Goal: Task Accomplishment & Management: Use online tool/utility

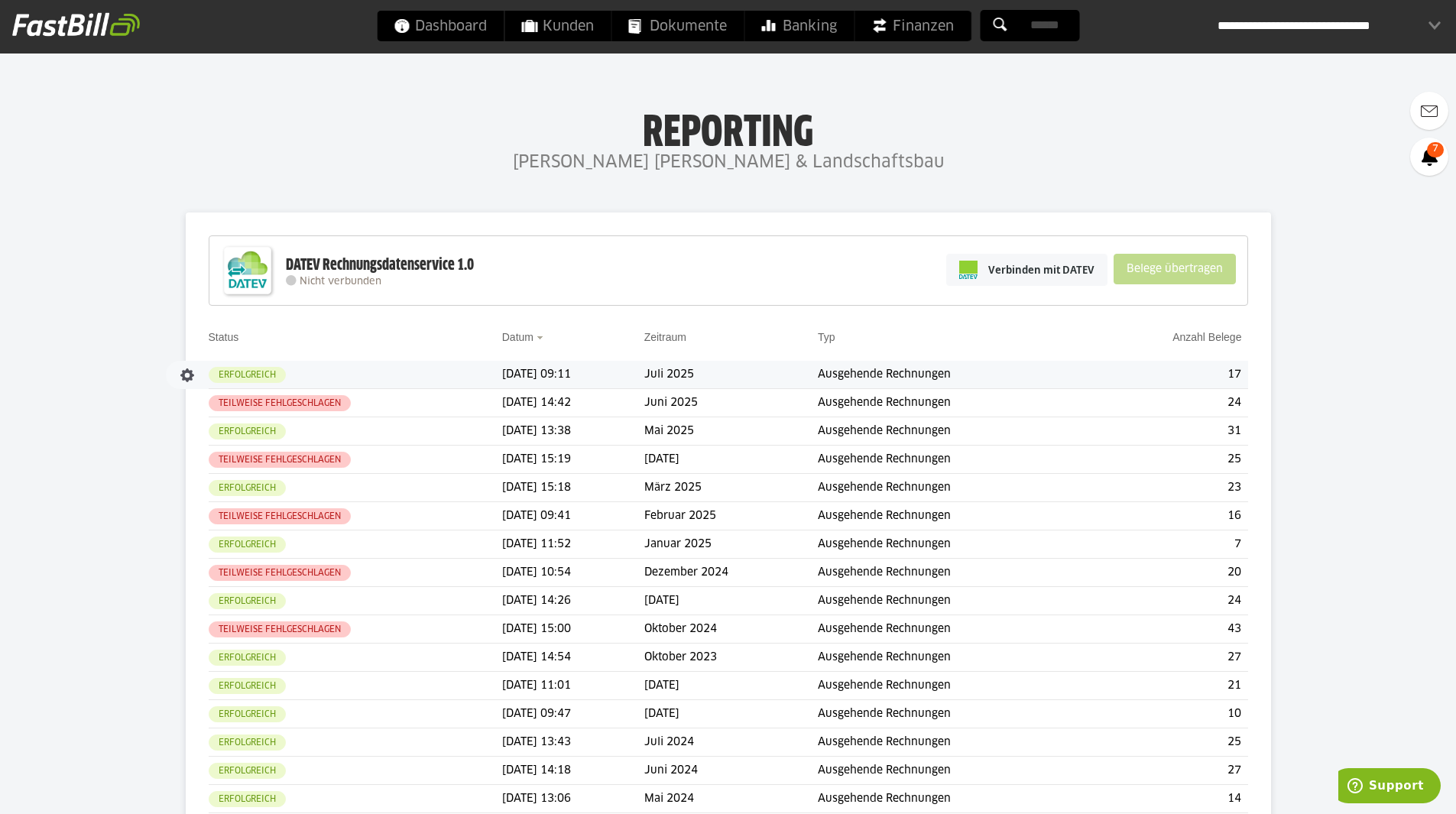
click at [884, 379] on td "Ausgehende Rechnungen" at bounding box center [954, 375] width 274 height 28
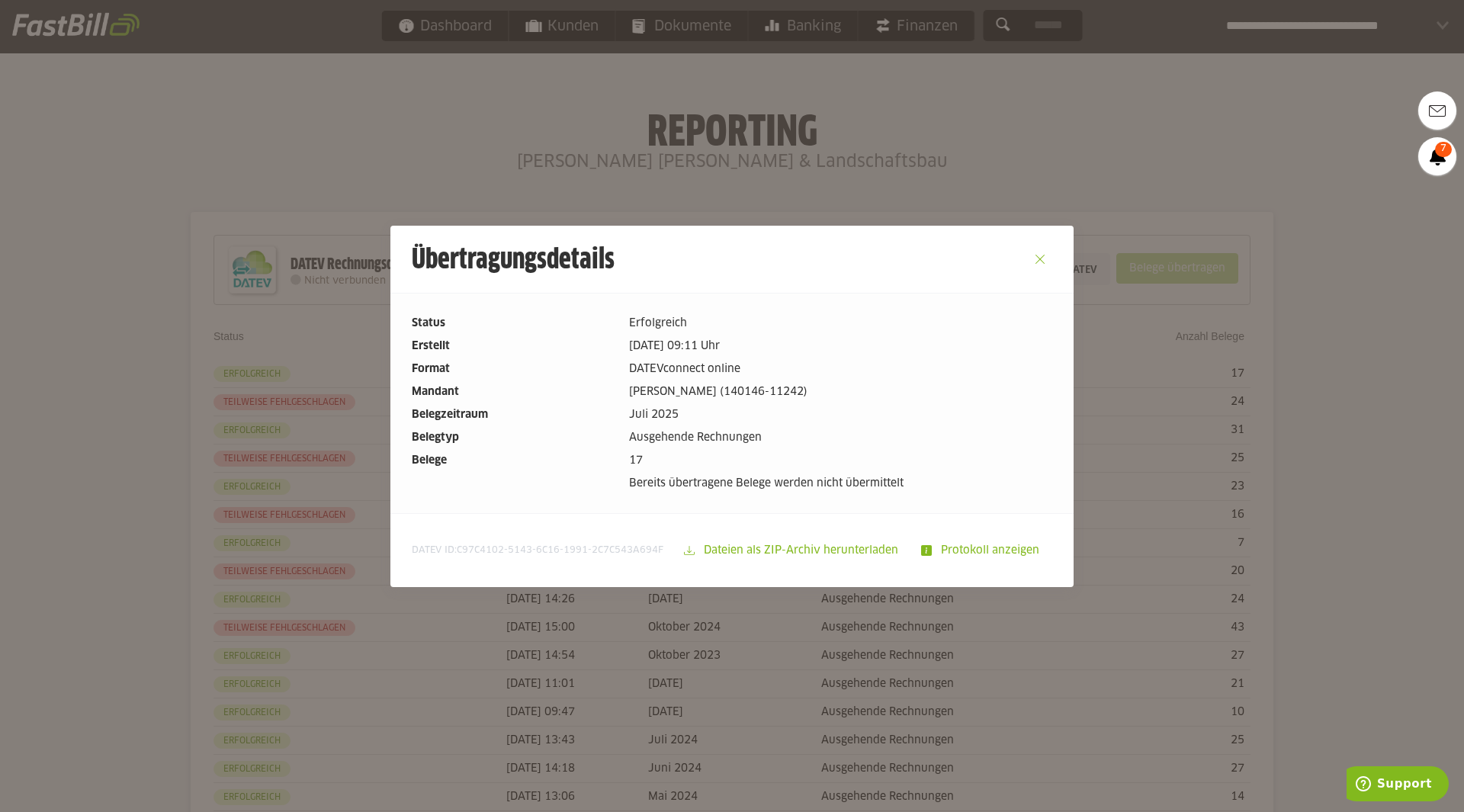
click at [1033, 252] on button "Close" at bounding box center [1040, 259] width 24 height 24
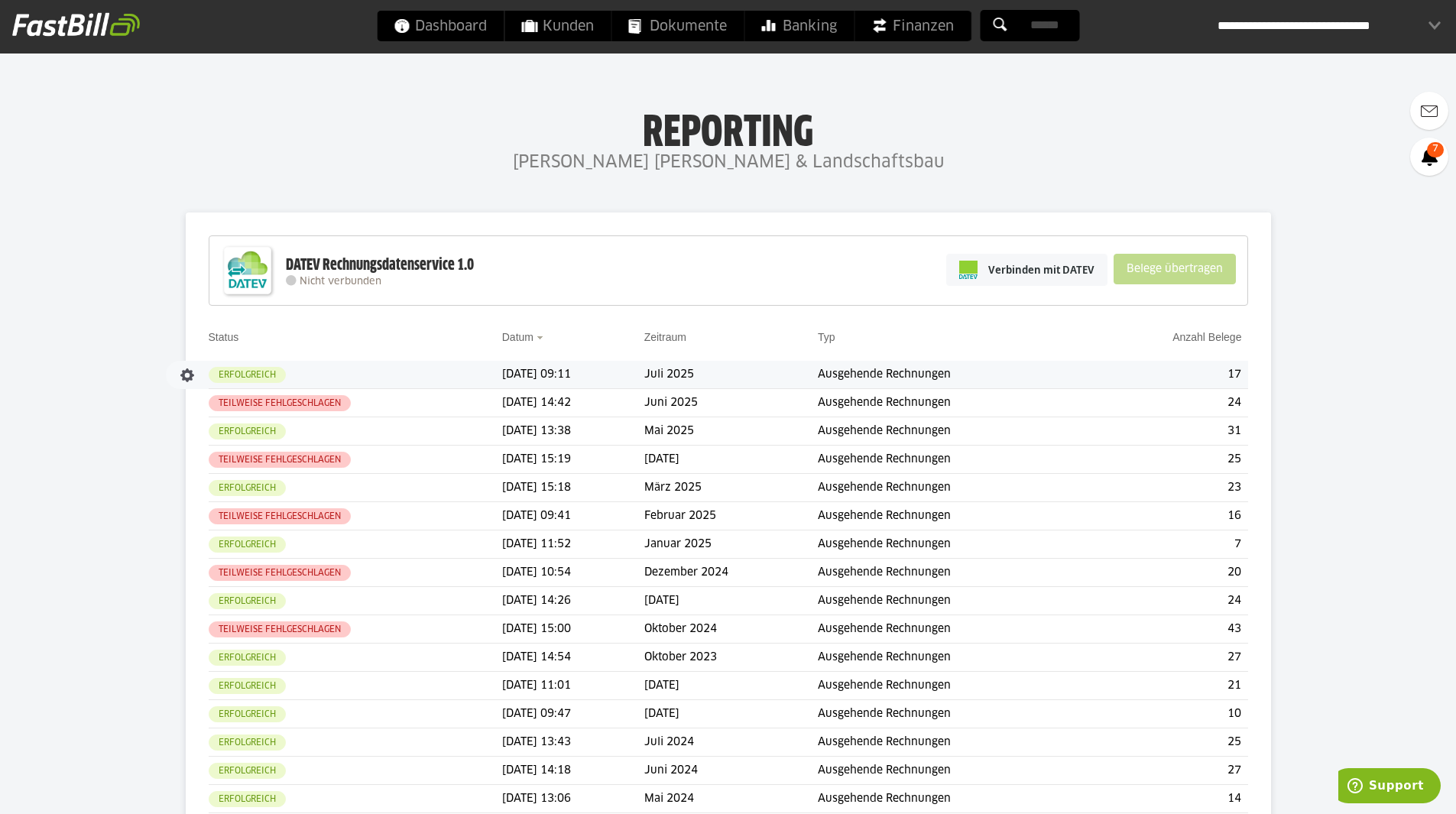
click at [532, 378] on td "[DATE] 09:11" at bounding box center [573, 375] width 142 height 28
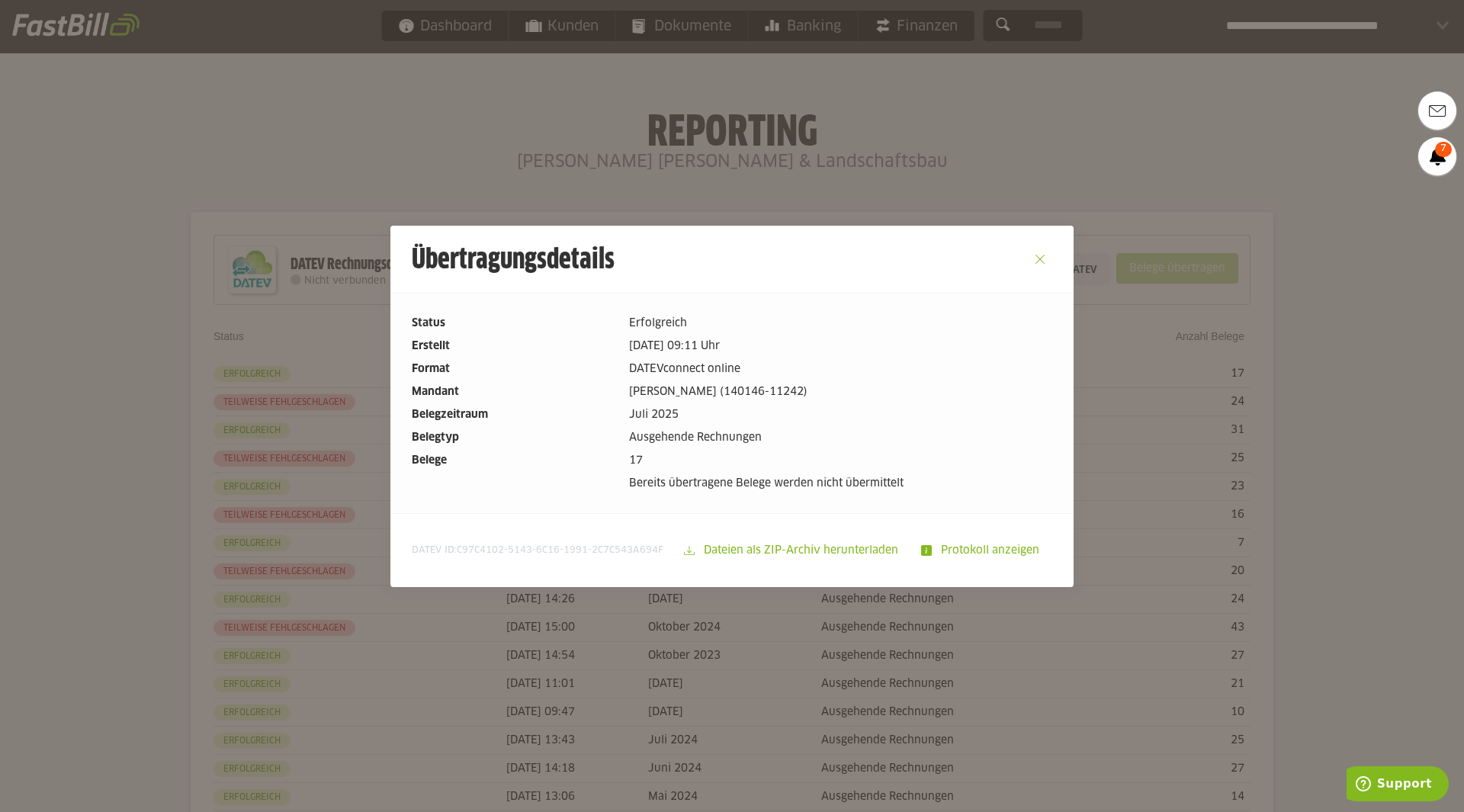
click at [1033, 259] on button "Close" at bounding box center [1040, 259] width 24 height 24
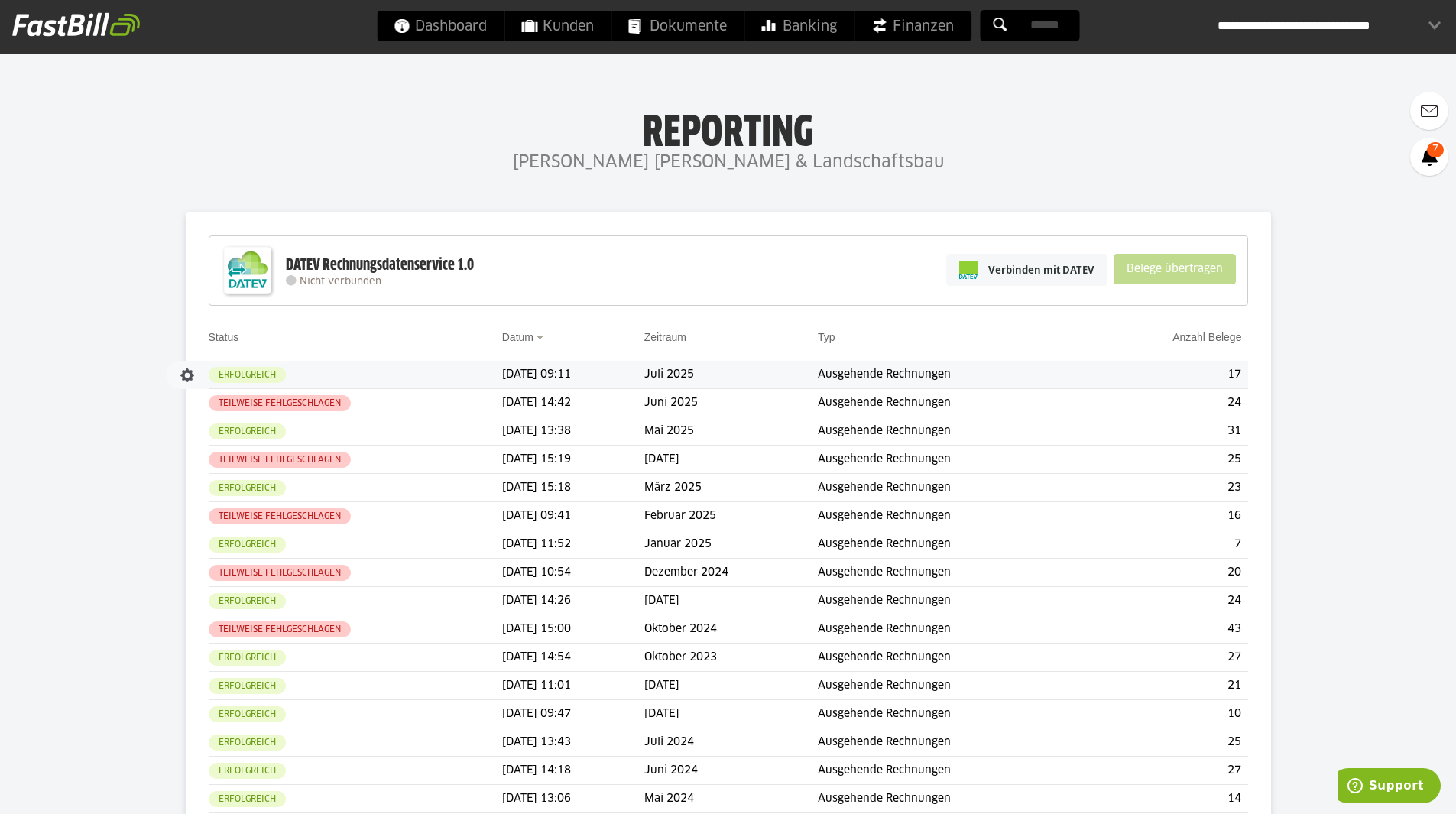
click at [693, 374] on td "Juli 2025" at bounding box center [730, 375] width 174 height 28
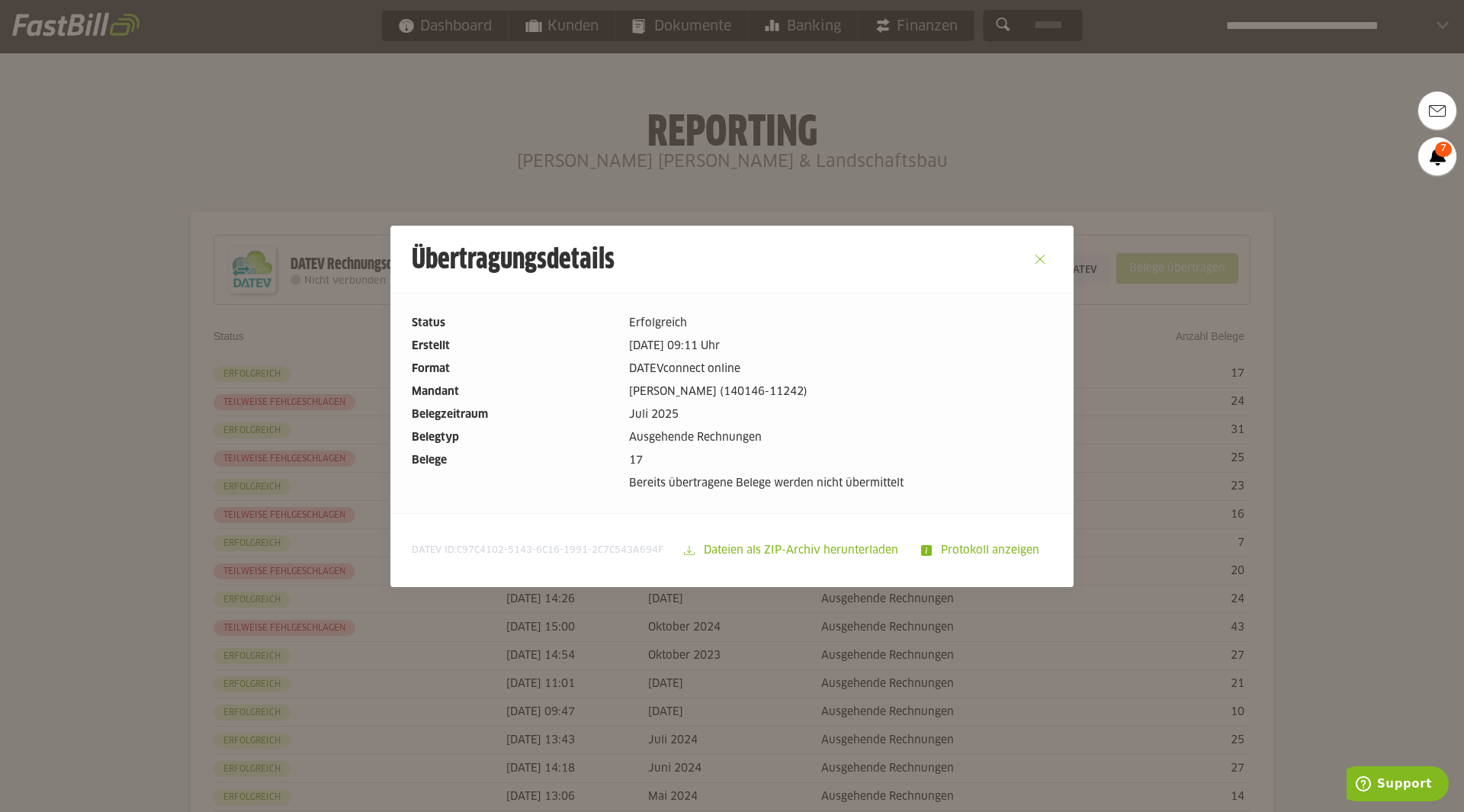
click at [1036, 260] on button "Close" at bounding box center [1040, 259] width 24 height 24
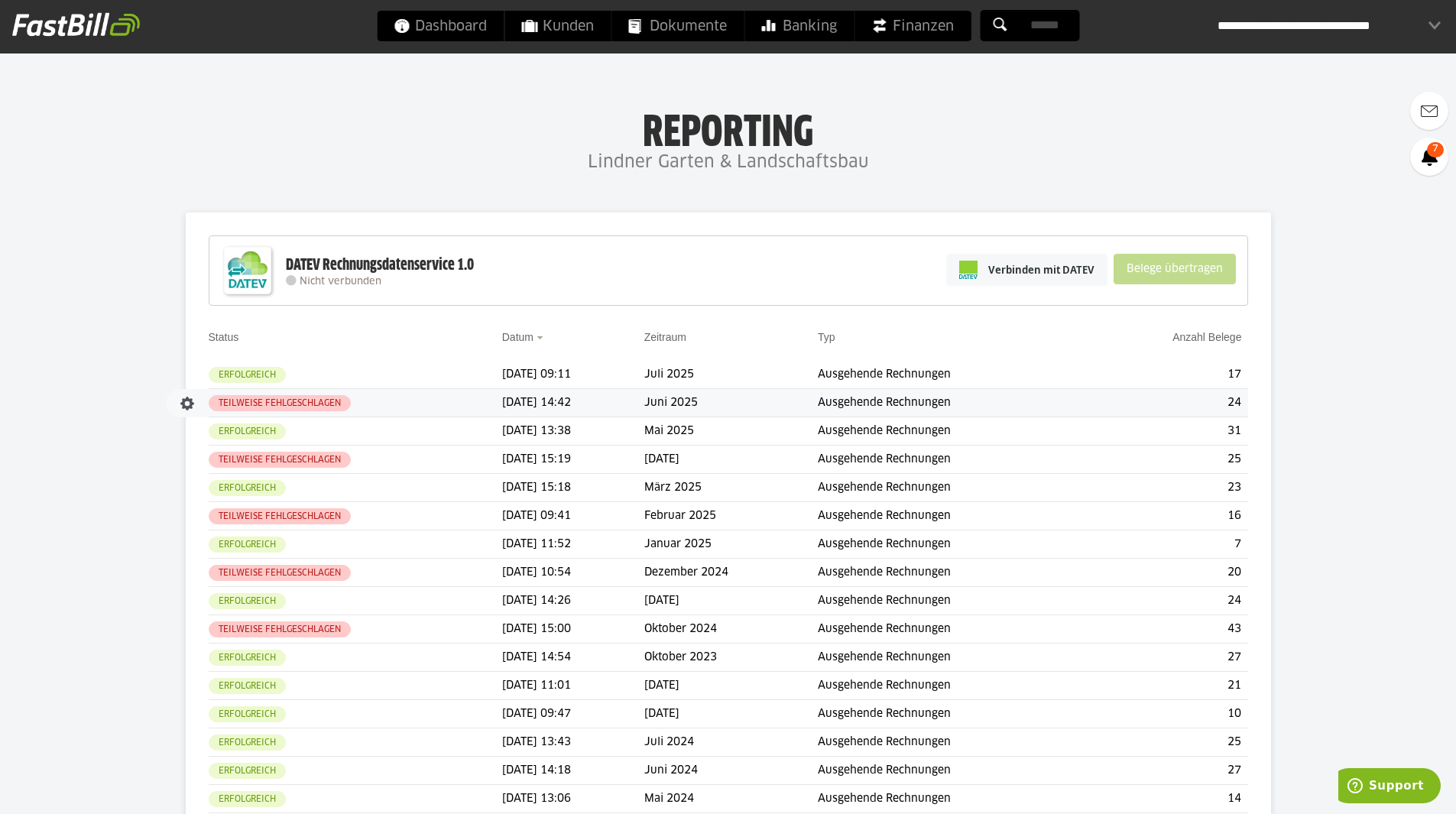
click at [634, 400] on td "[DATE] 14:42" at bounding box center [573, 403] width 142 height 28
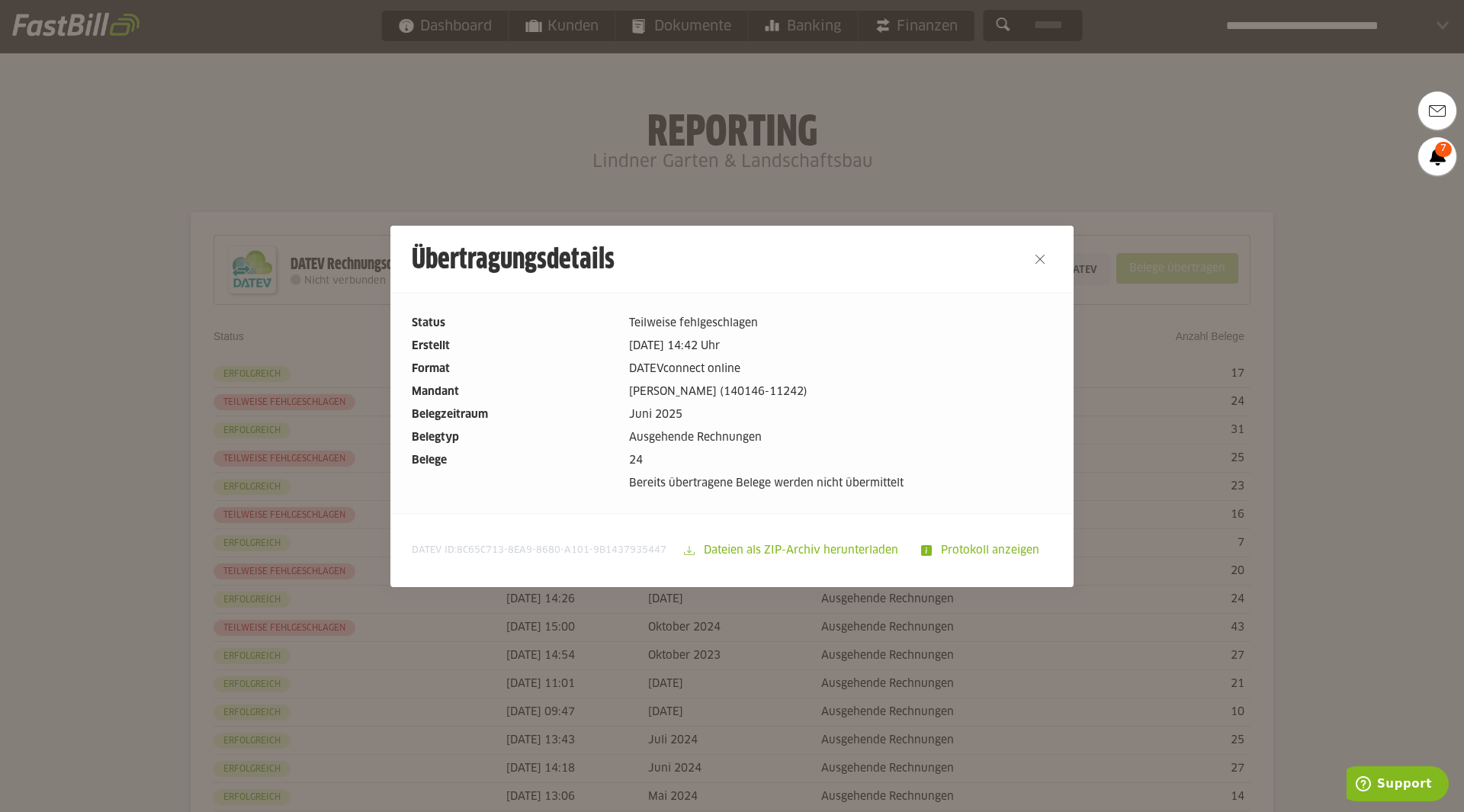
click at [1032, 242] on div at bounding box center [1040, 260] width 67 height 67
click at [1029, 263] on button "Close" at bounding box center [1040, 259] width 24 height 24
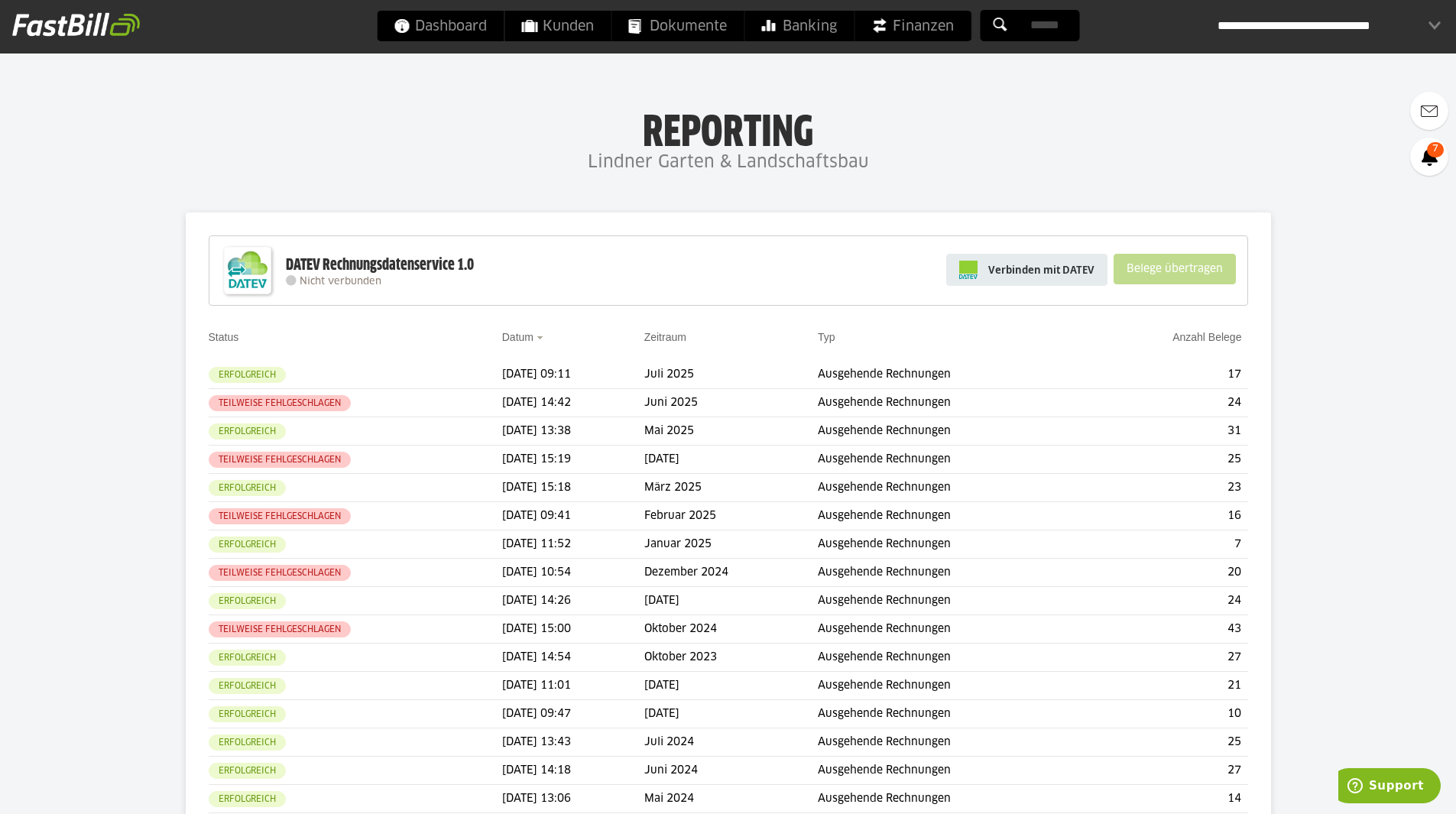
click at [1027, 273] on span "Verbinden mit DATEV" at bounding box center [1041, 269] width 106 height 15
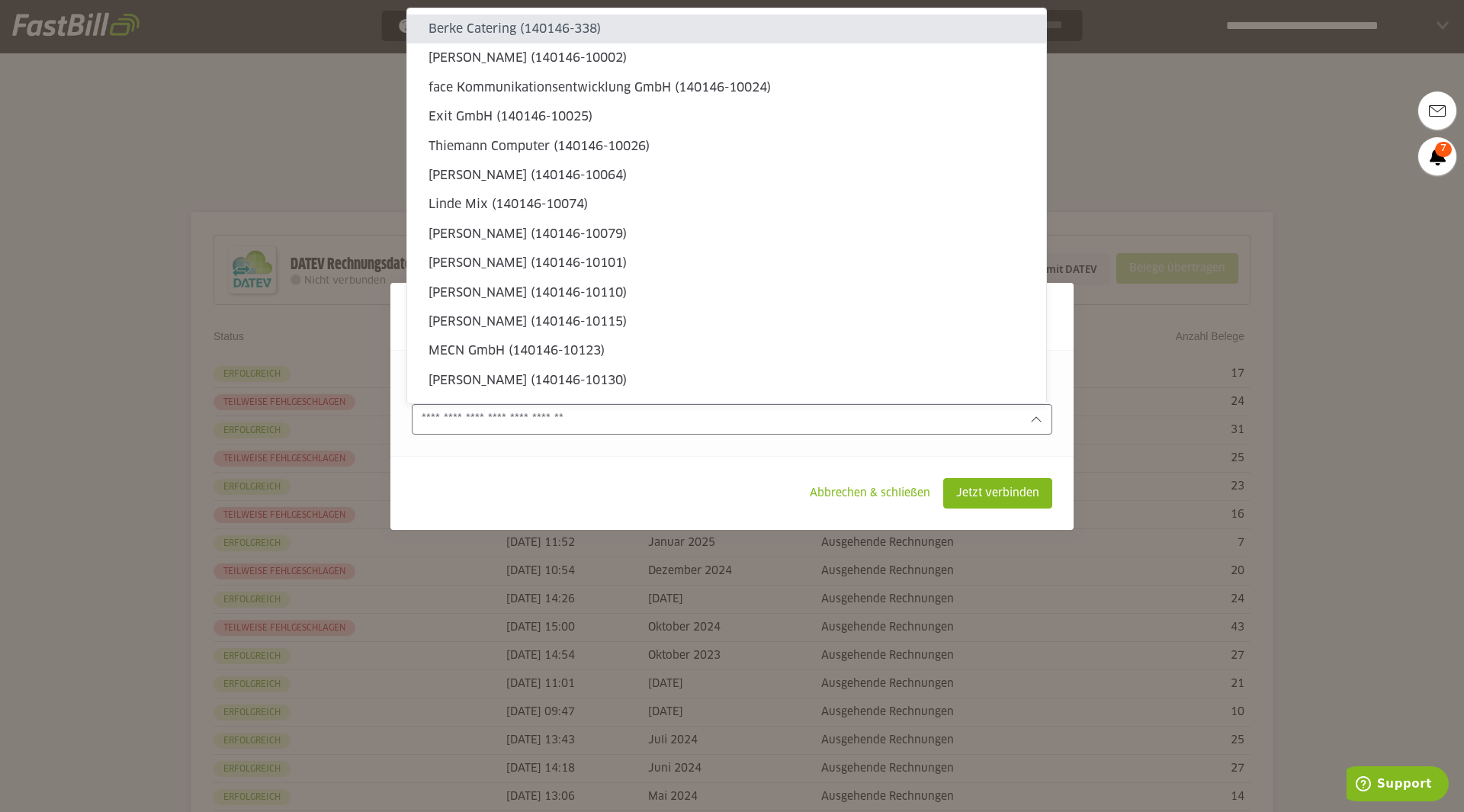
click at [561, 417] on input "text" at bounding box center [722, 419] width 599 height 16
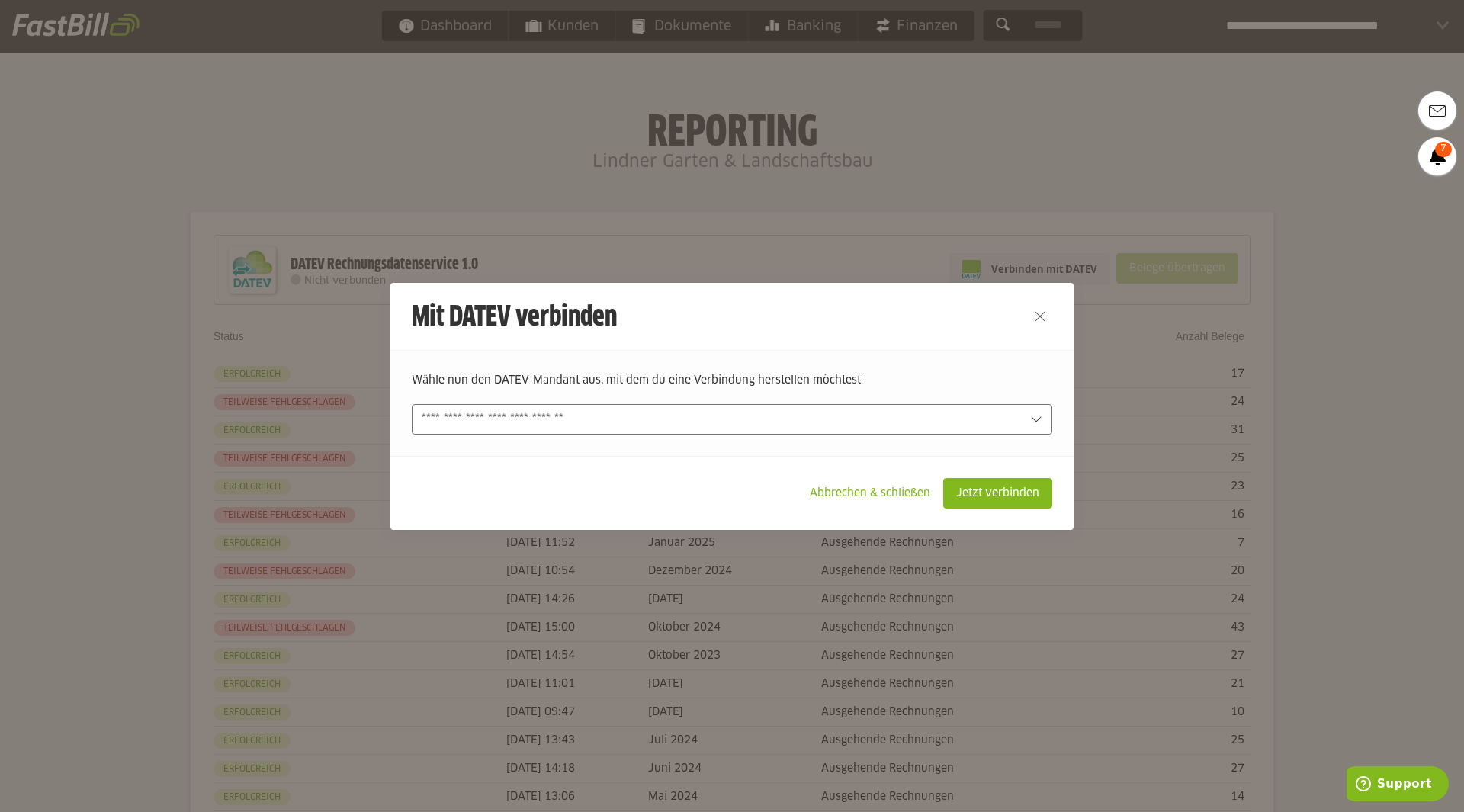
click at [522, 421] on input "text" at bounding box center [722, 419] width 599 height 16
type sl-option "140146-338"
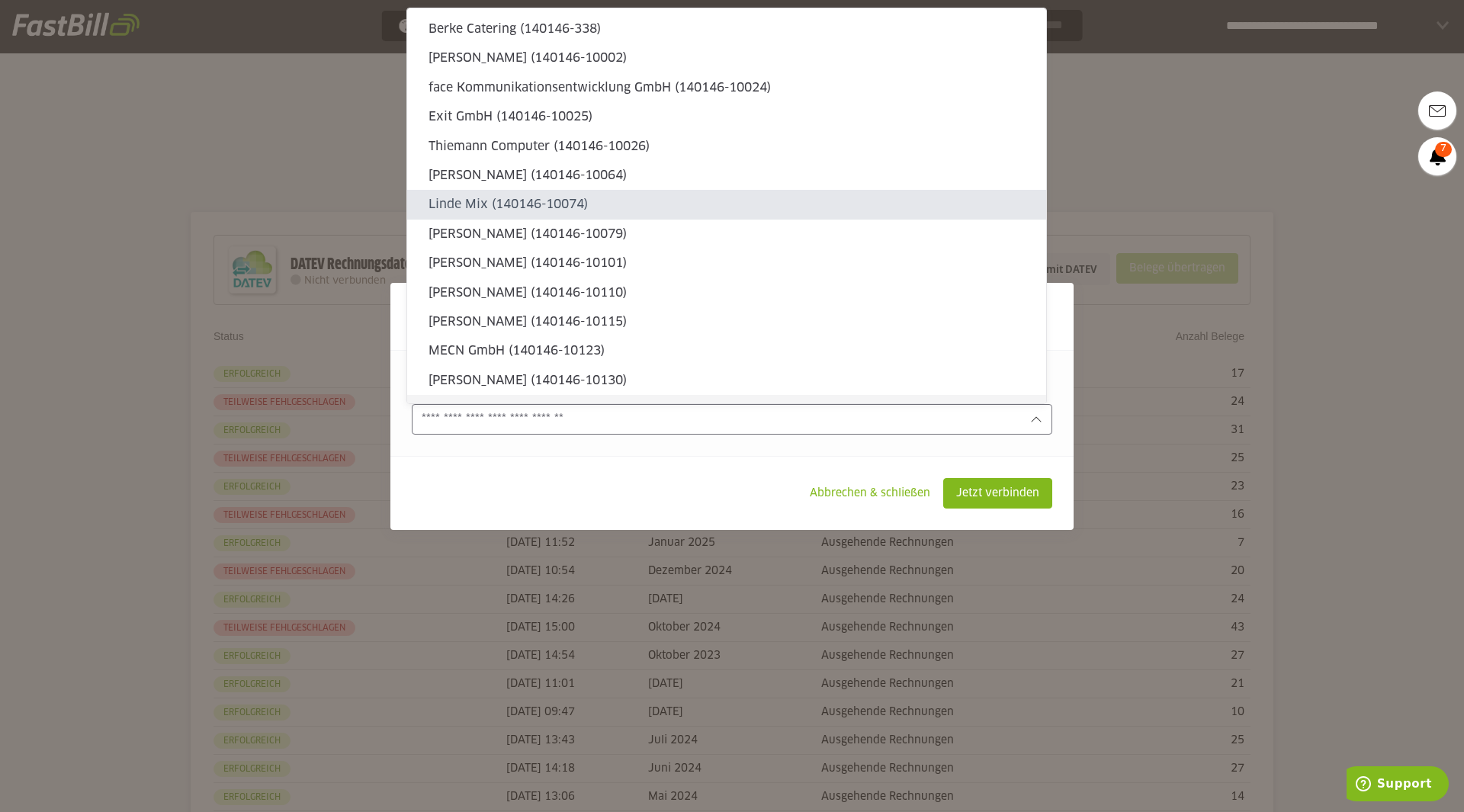
type sl-option "140146-10074"
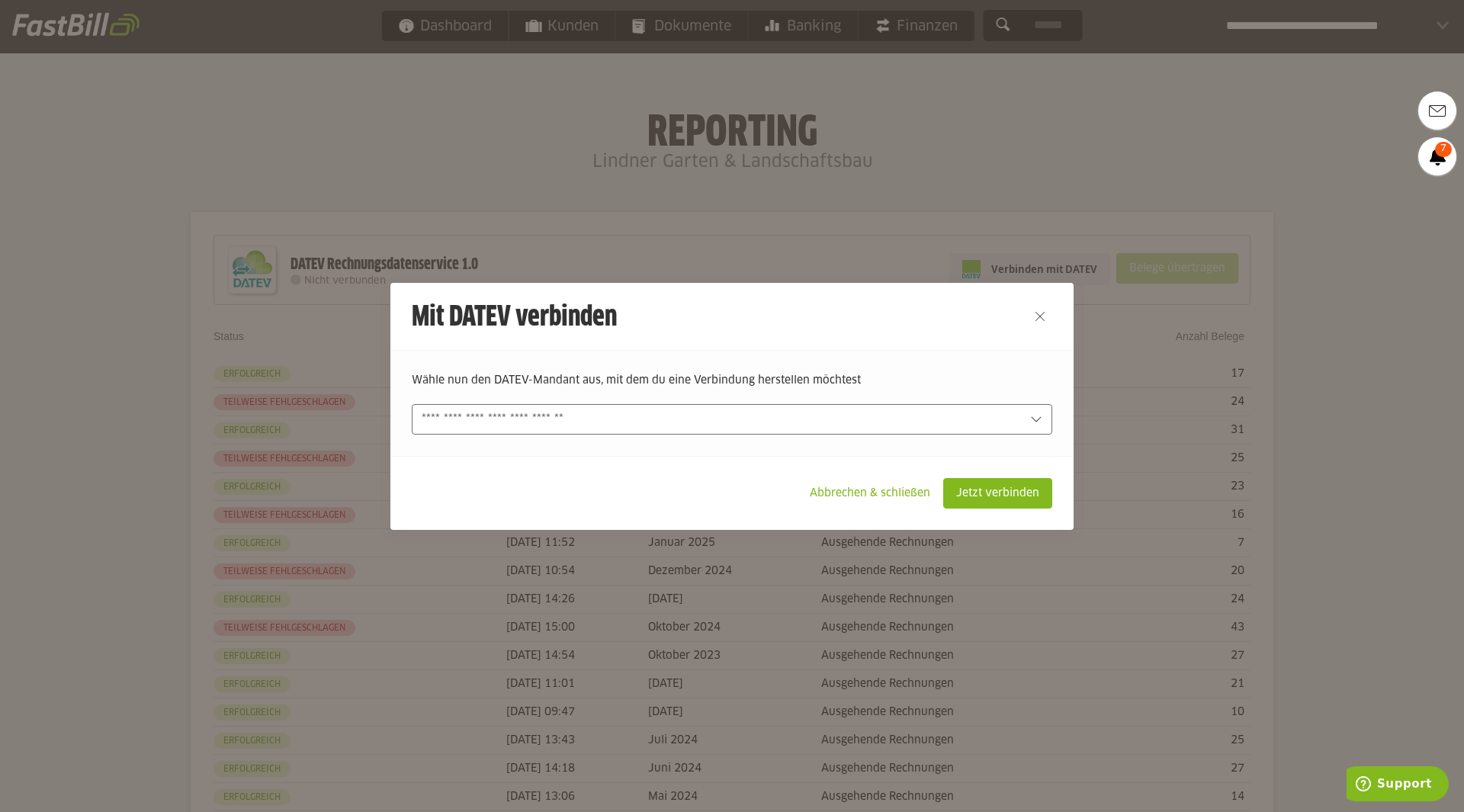
click at [545, 418] on input "text" at bounding box center [722, 419] width 599 height 16
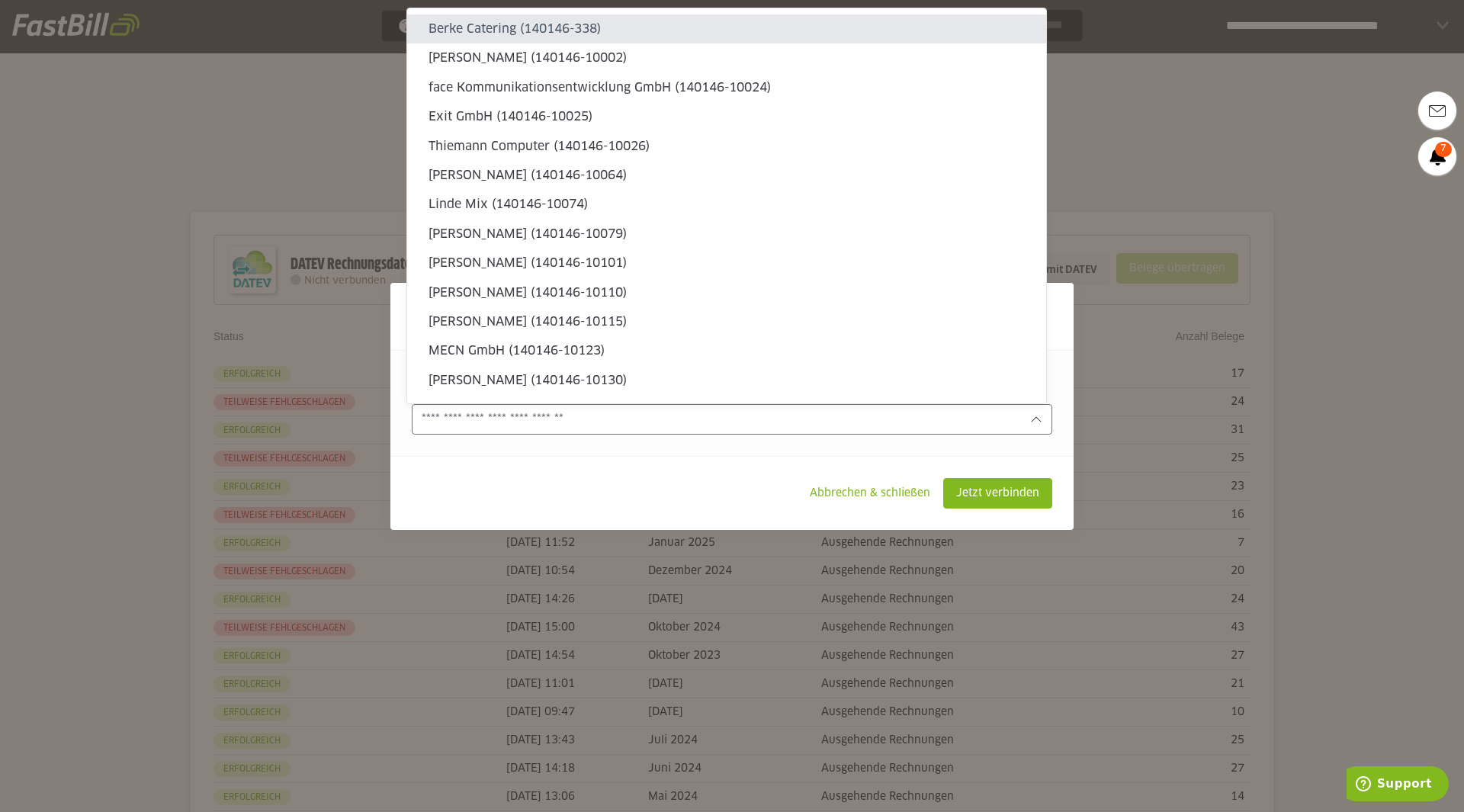
type sl-option "140146-11246"
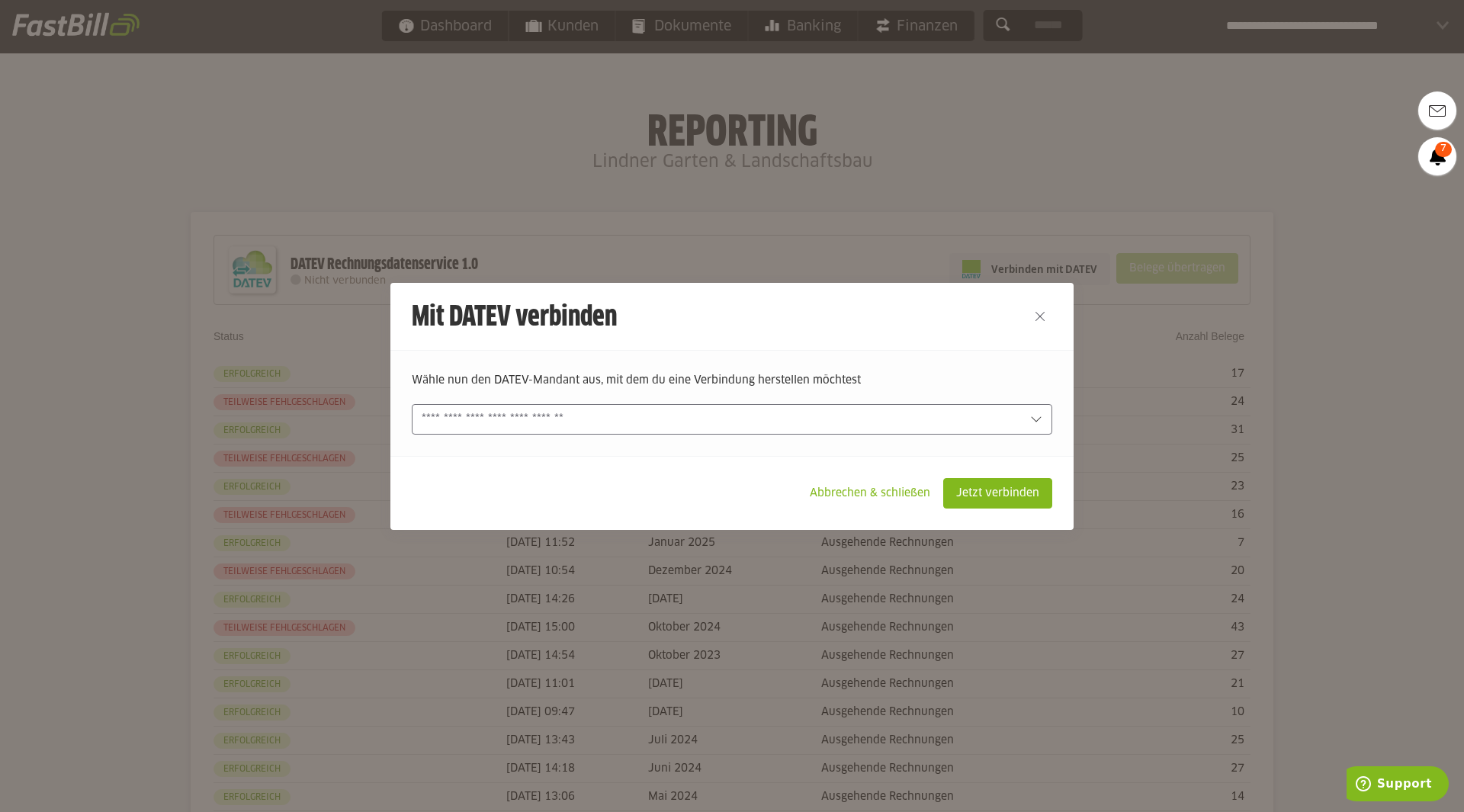
click at [531, 413] on input "text" at bounding box center [722, 419] width 599 height 16
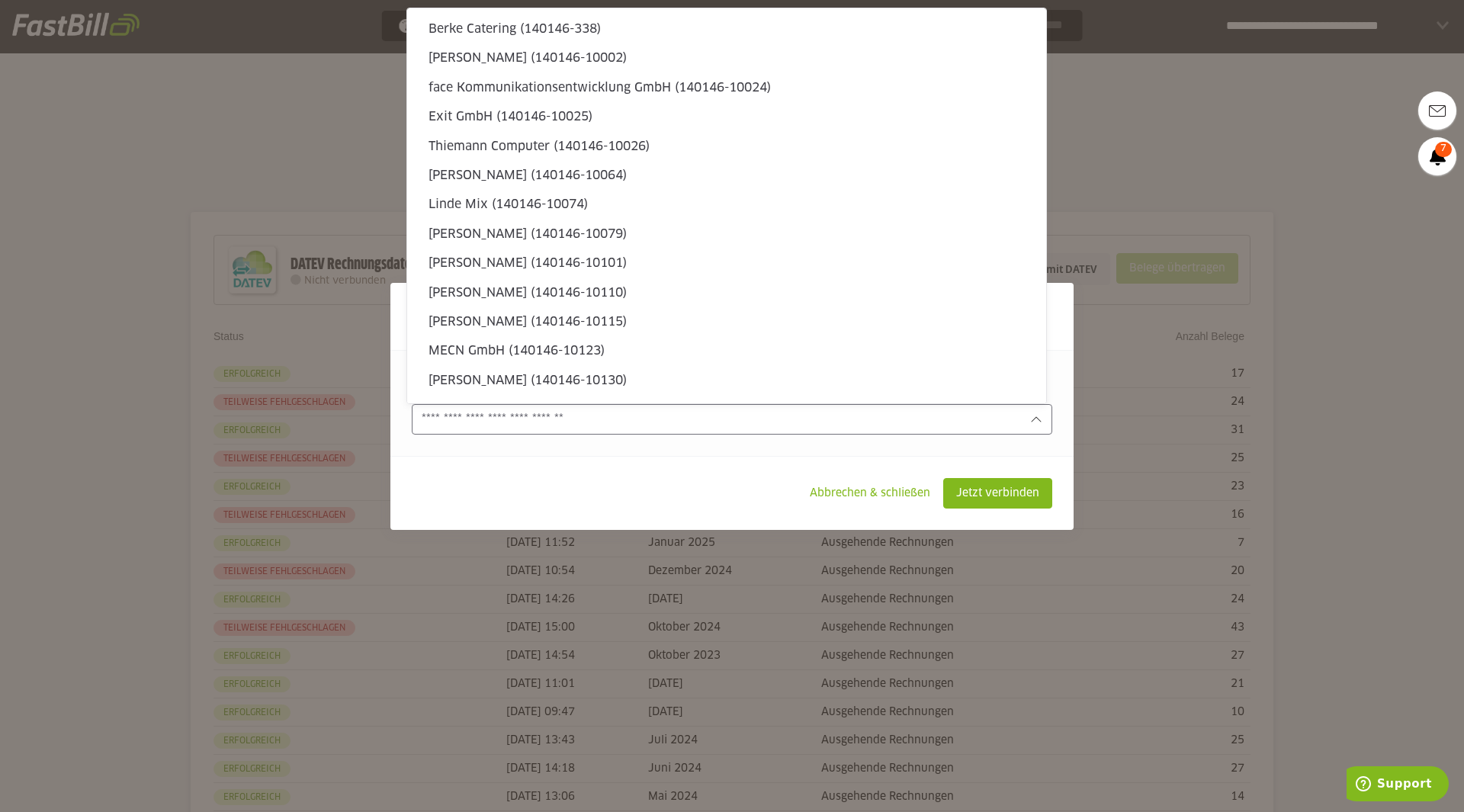
type sl-option "140146-10251"
type sl-option "140146-11139"
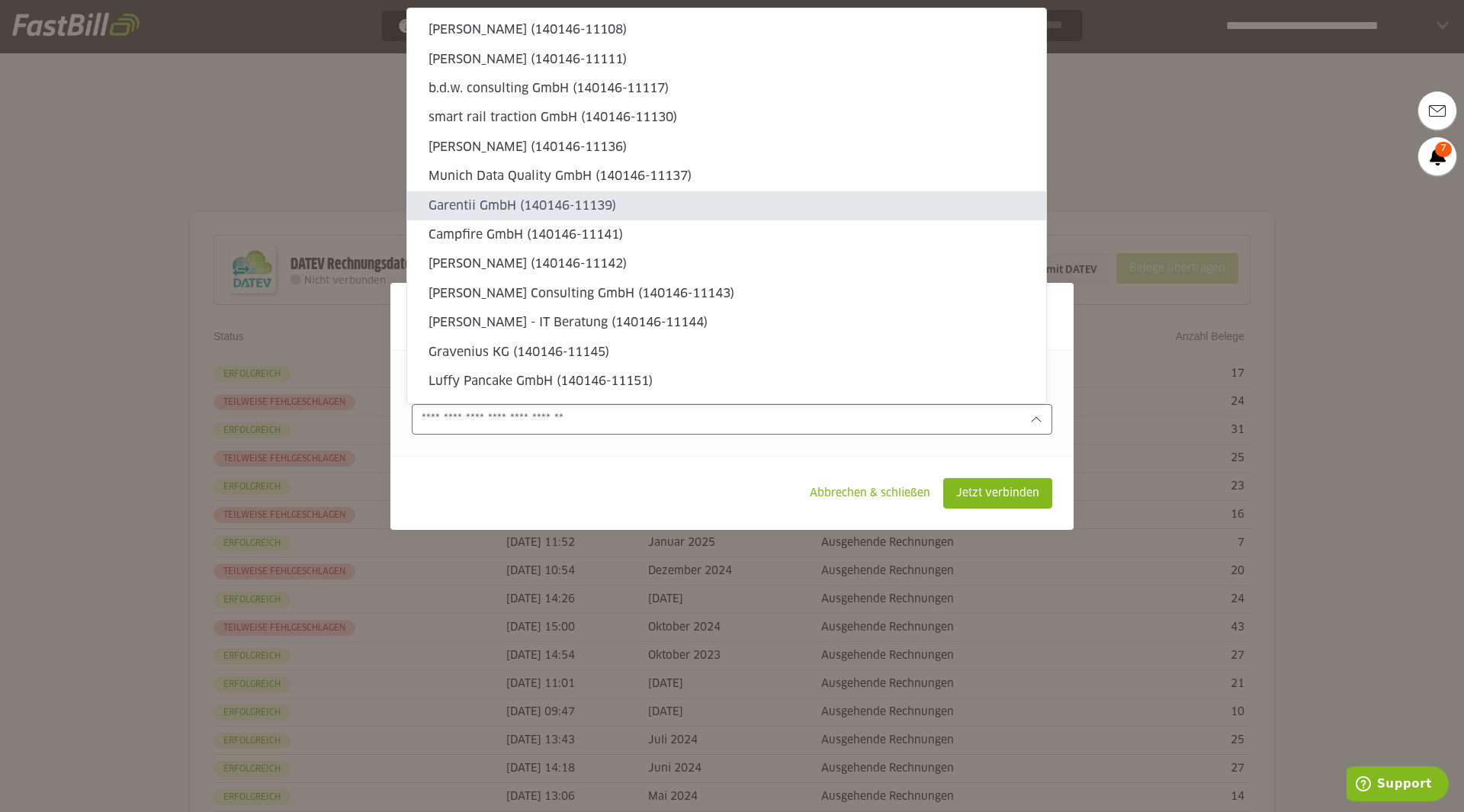
type sl-option "140146-11108"
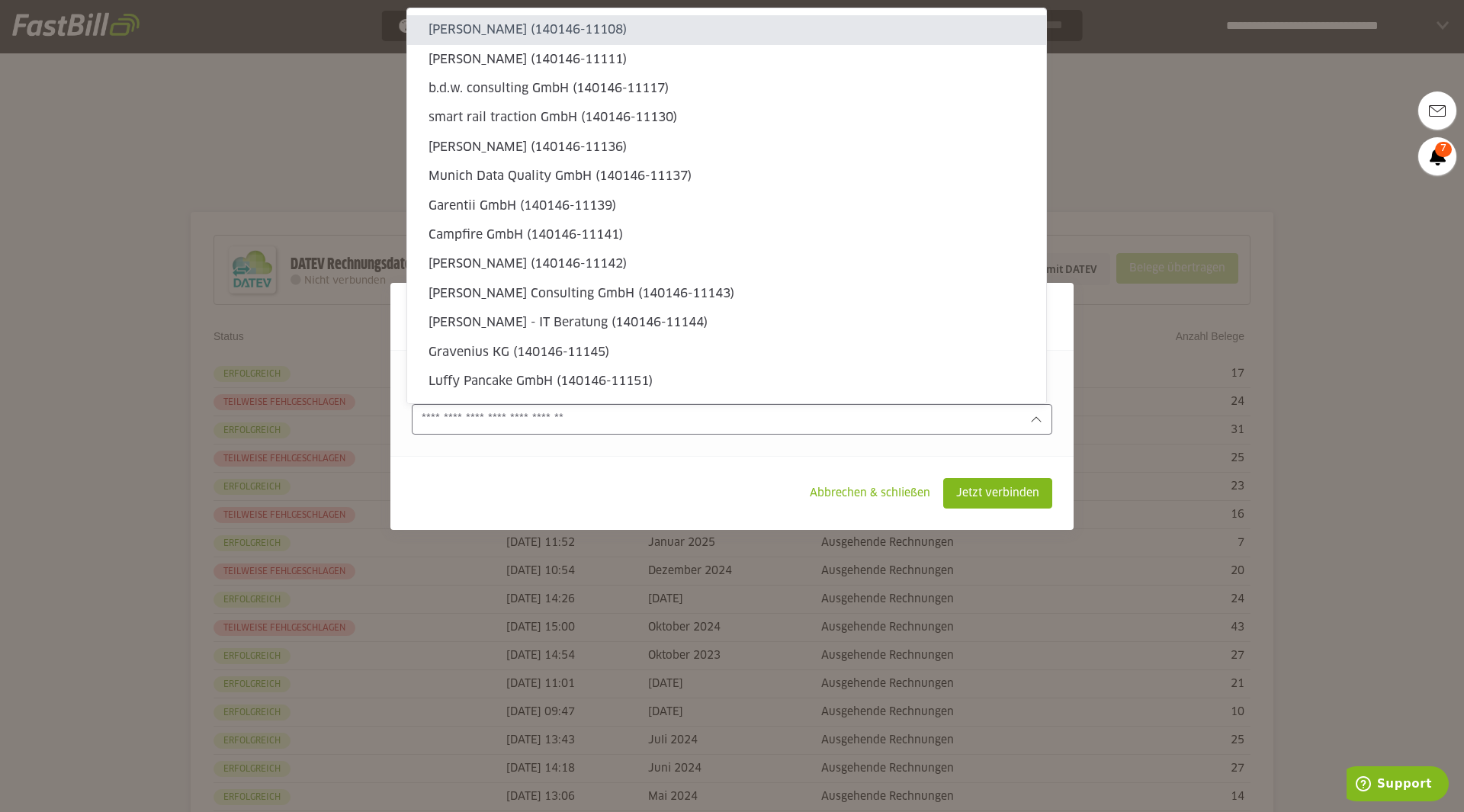
click at [531, 413] on input "text" at bounding box center [722, 419] width 599 height 16
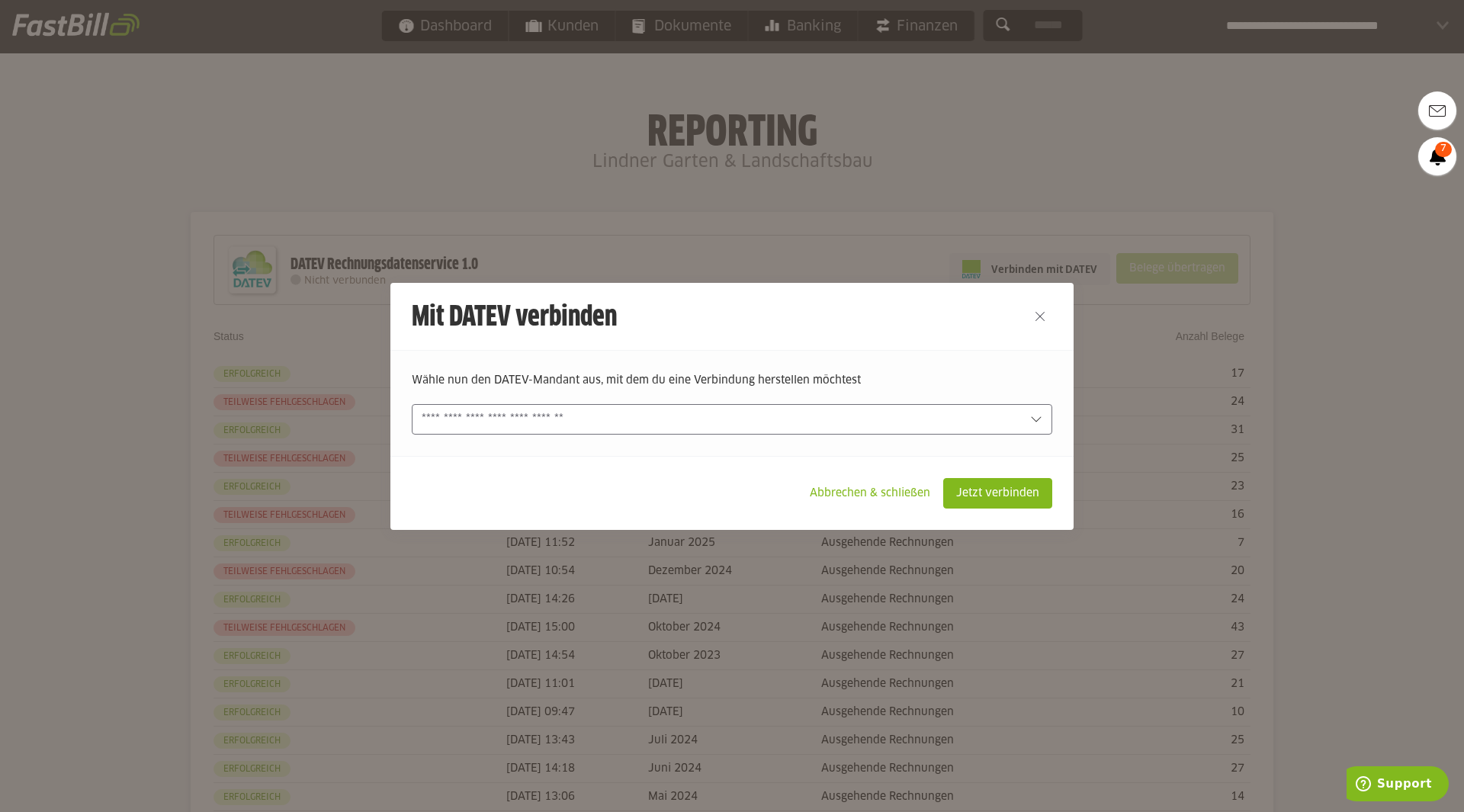
scroll to position [409, 0]
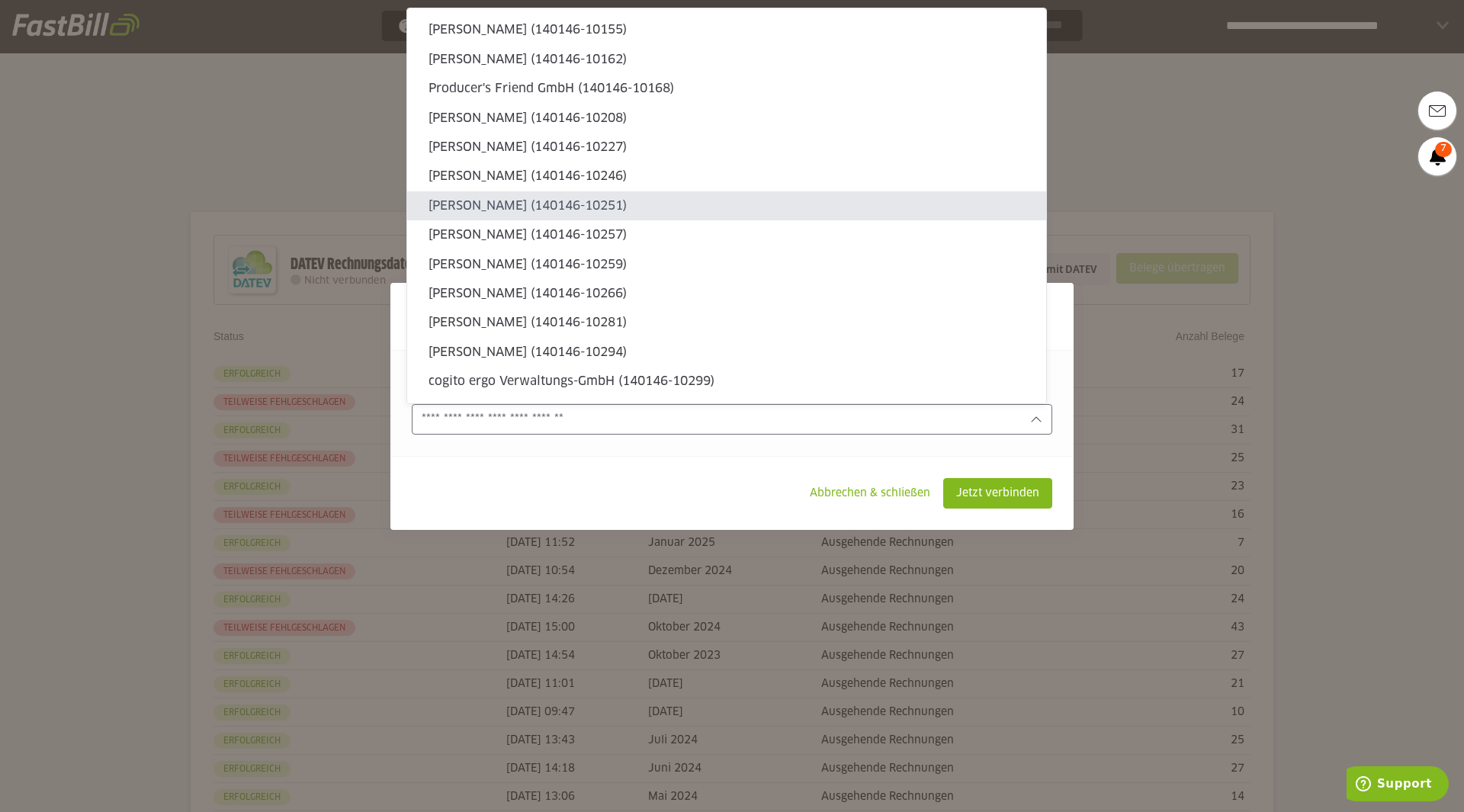
type sl-option "140146-10227"
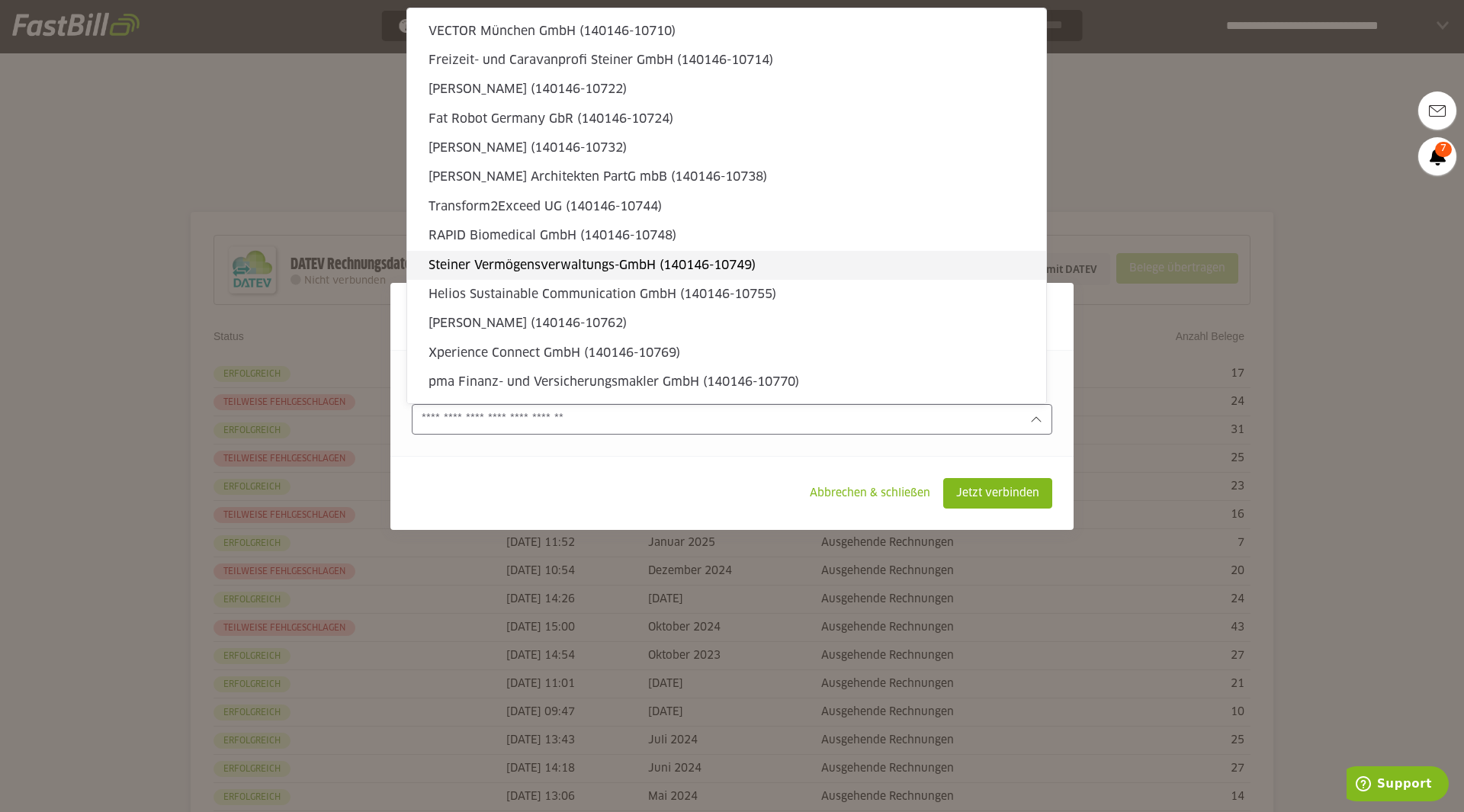
scroll to position [2212, 0]
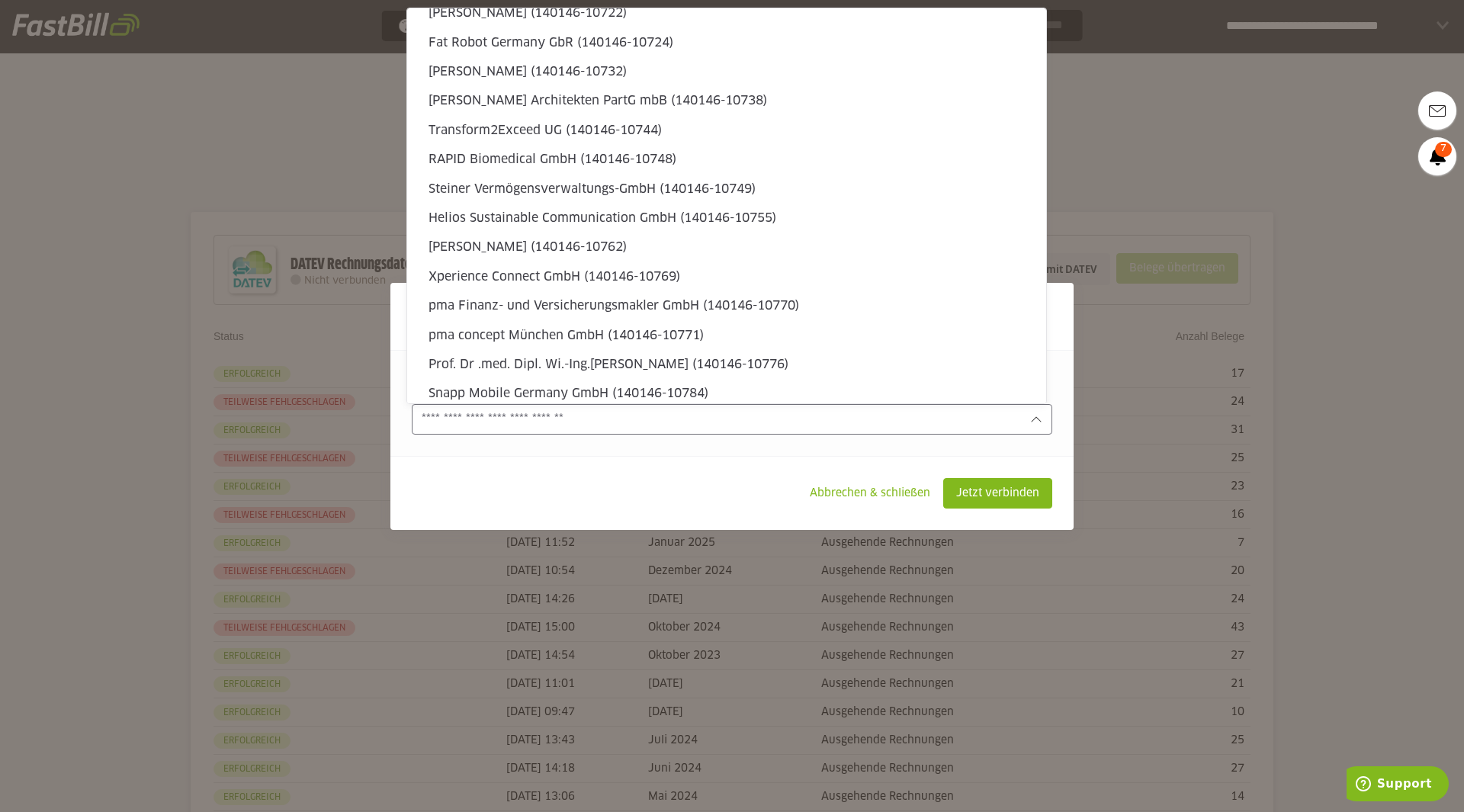
click at [581, 424] on input "text" at bounding box center [722, 419] width 599 height 16
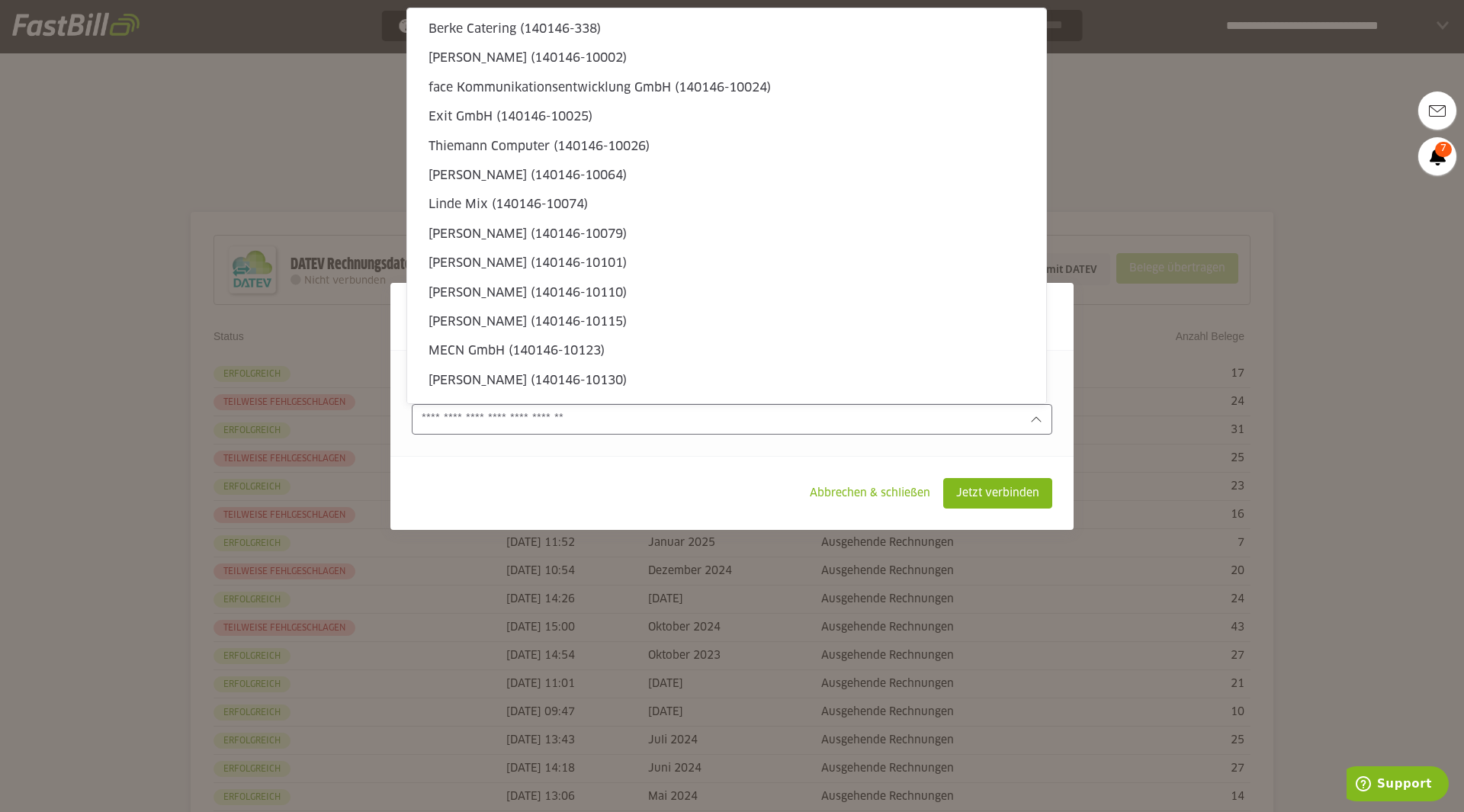
type sl-option "140146-11242"
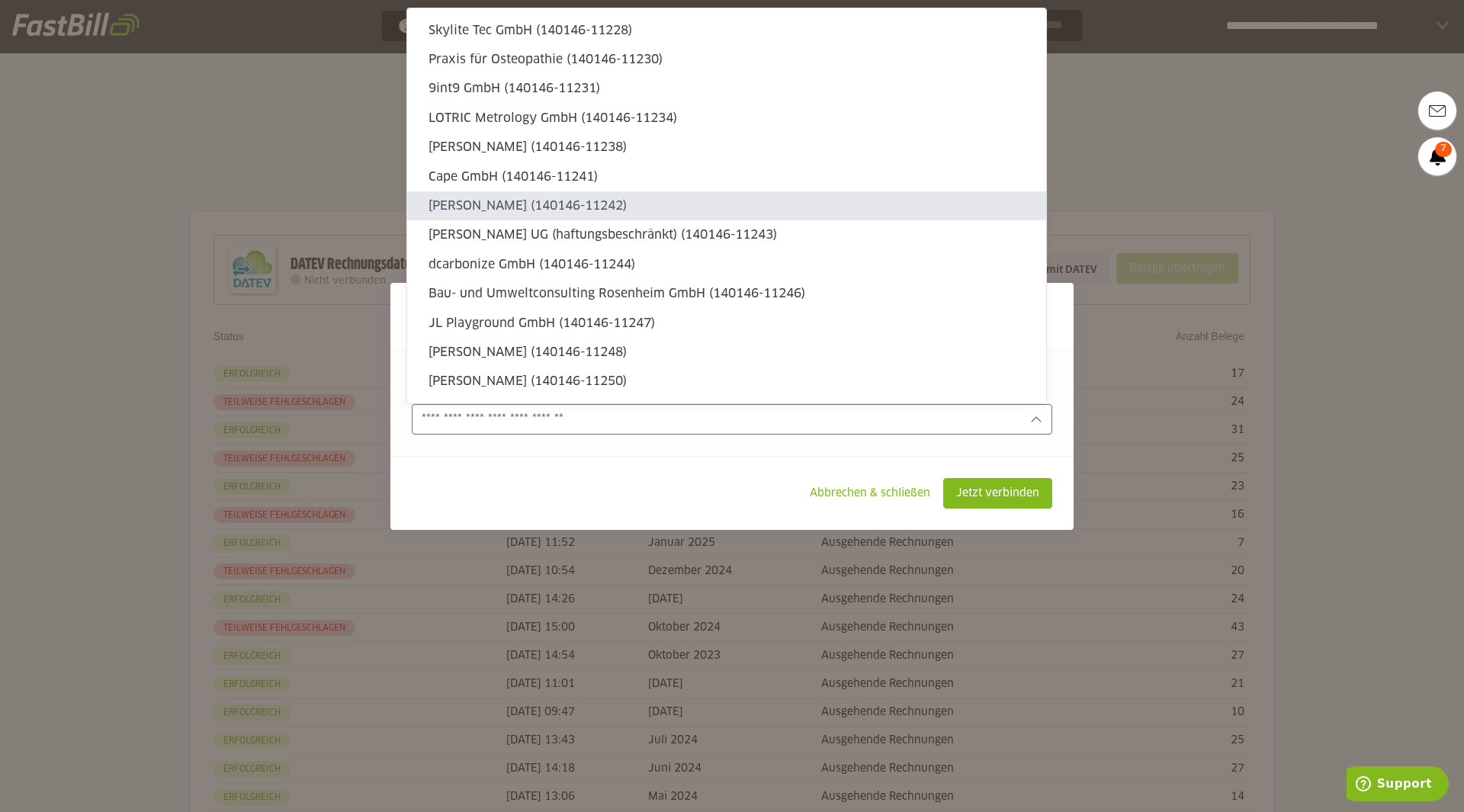
type input "**********"
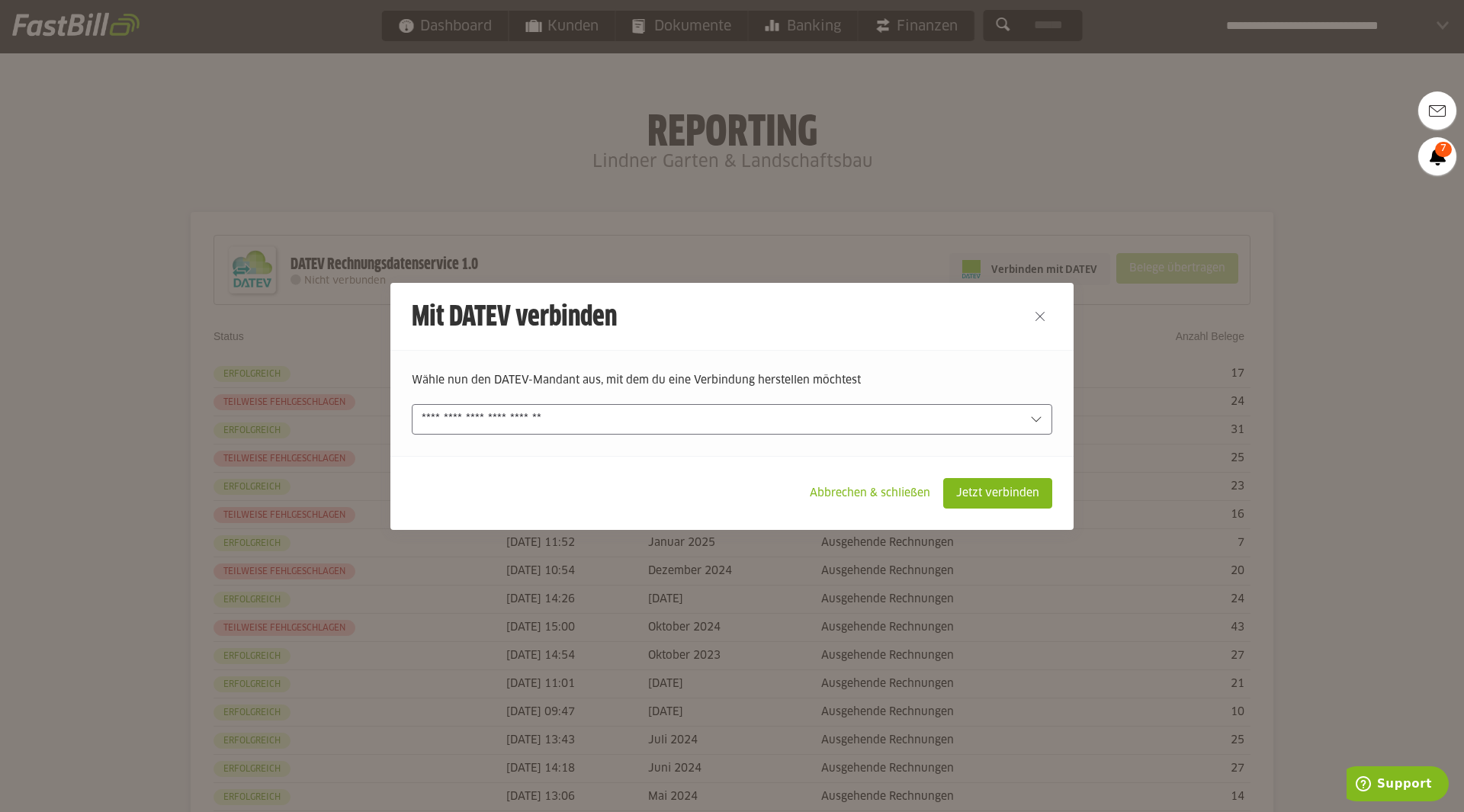
drag, startPoint x: 619, startPoint y: 421, endPoint x: 308, endPoint y: 420, distance: 311.0
click at [0, 0] on div "Mit DATEV verbinden Wähle nun den DATEV-Mandant aus, mit dem du eine Verbindung…" at bounding box center [0, 0] width 0 height 0
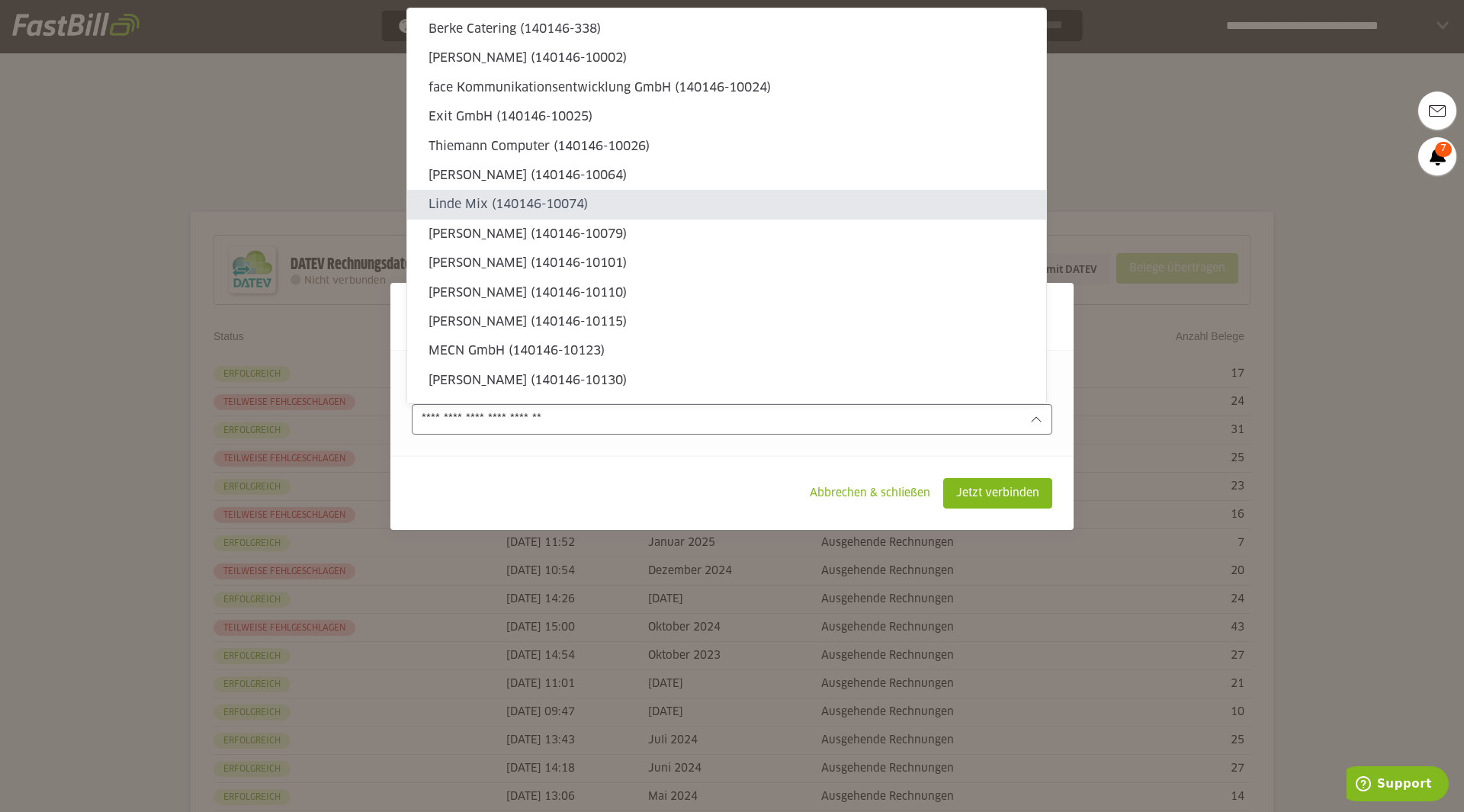
scroll to position [3512, 0]
type input "**********"
click at [1039, 418] on div "**********" at bounding box center [732, 419] width 641 height 31
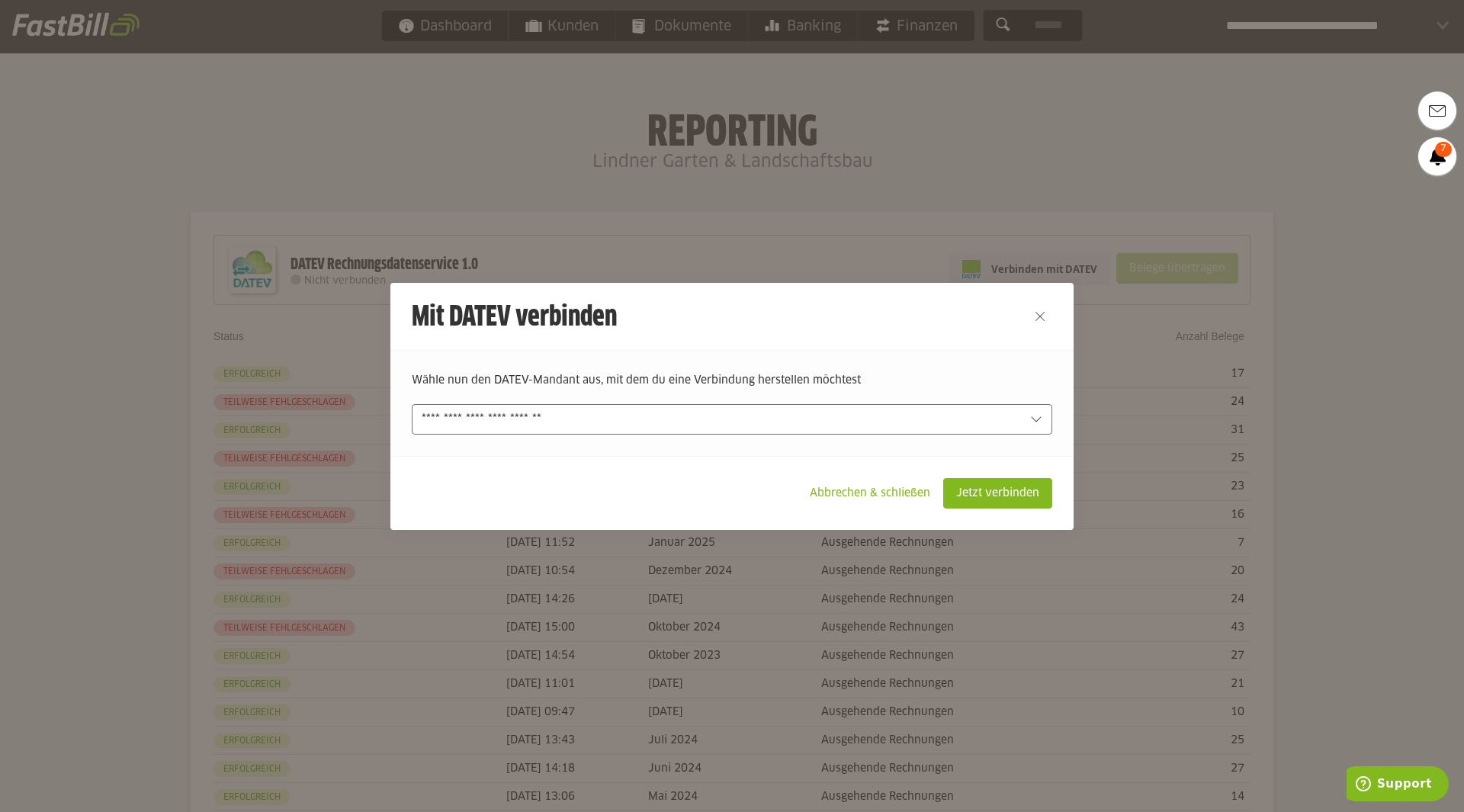
drag, startPoint x: 599, startPoint y: 417, endPoint x: 355, endPoint y: 419, distance: 244.0
click at [0, 0] on div "Mit DATEV verbinden Wähle nun den DATEV-Mandant aus, mit dem du eine Verbindung…" at bounding box center [0, 0] width 0 height 0
click at [602, 424] on input "**********" at bounding box center [722, 419] width 599 height 16
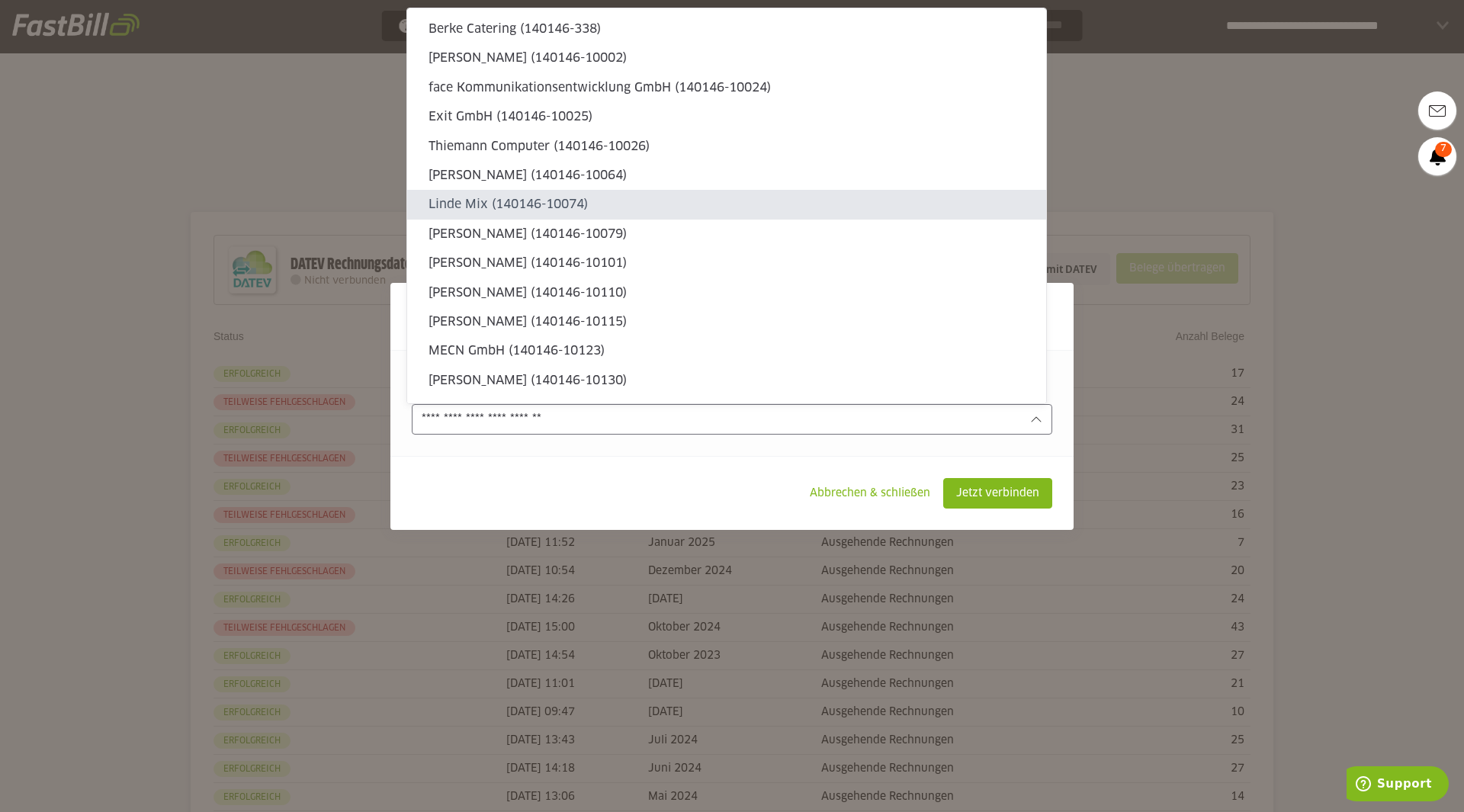
scroll to position [4771, 0]
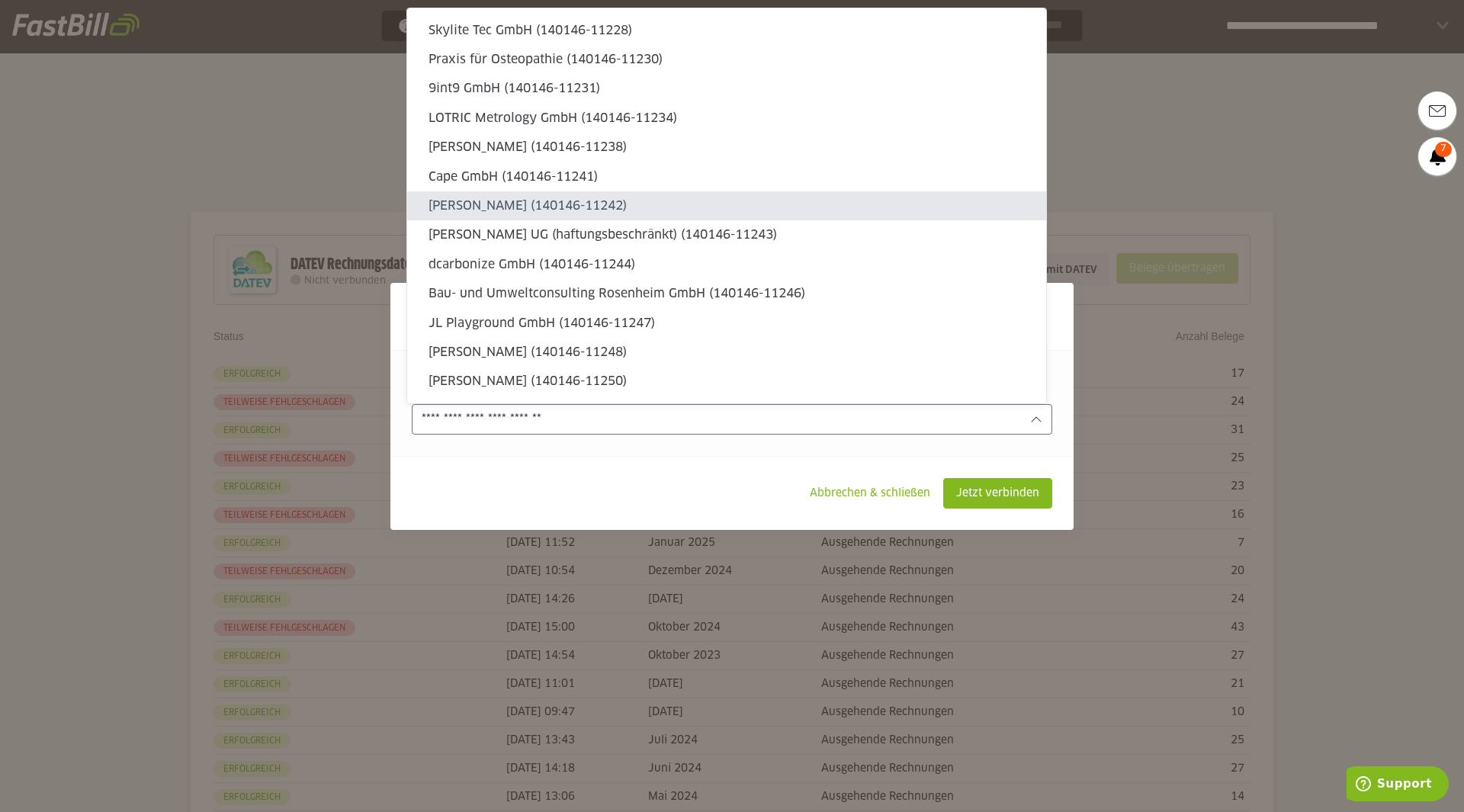
click at [513, 209] on slot "[PERSON_NAME] (140146-11242)" at bounding box center [731, 206] width 606 height 16
type input "**********"
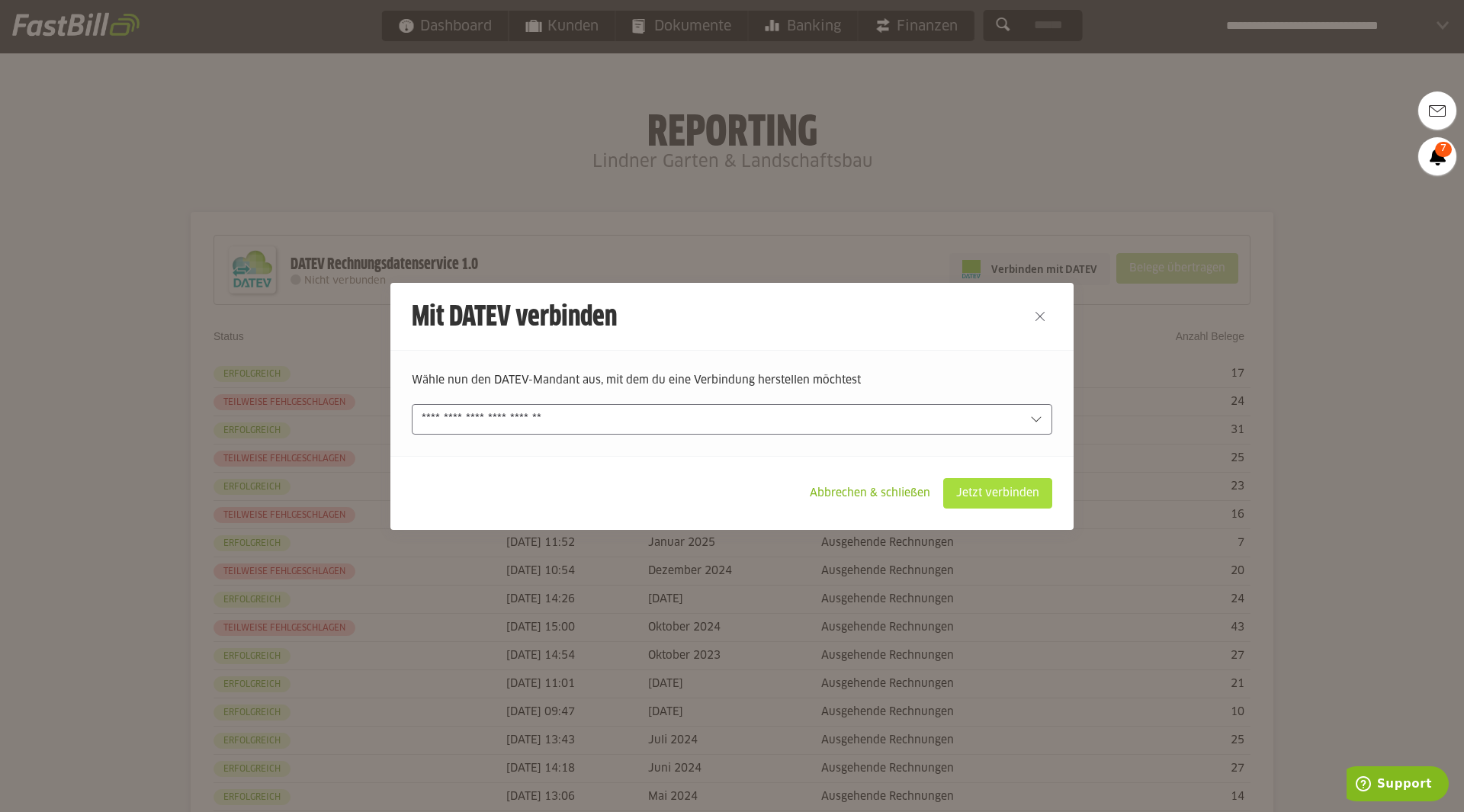
click at [1000, 495] on slot "Jetzt verbinden" at bounding box center [997, 493] width 107 height 29
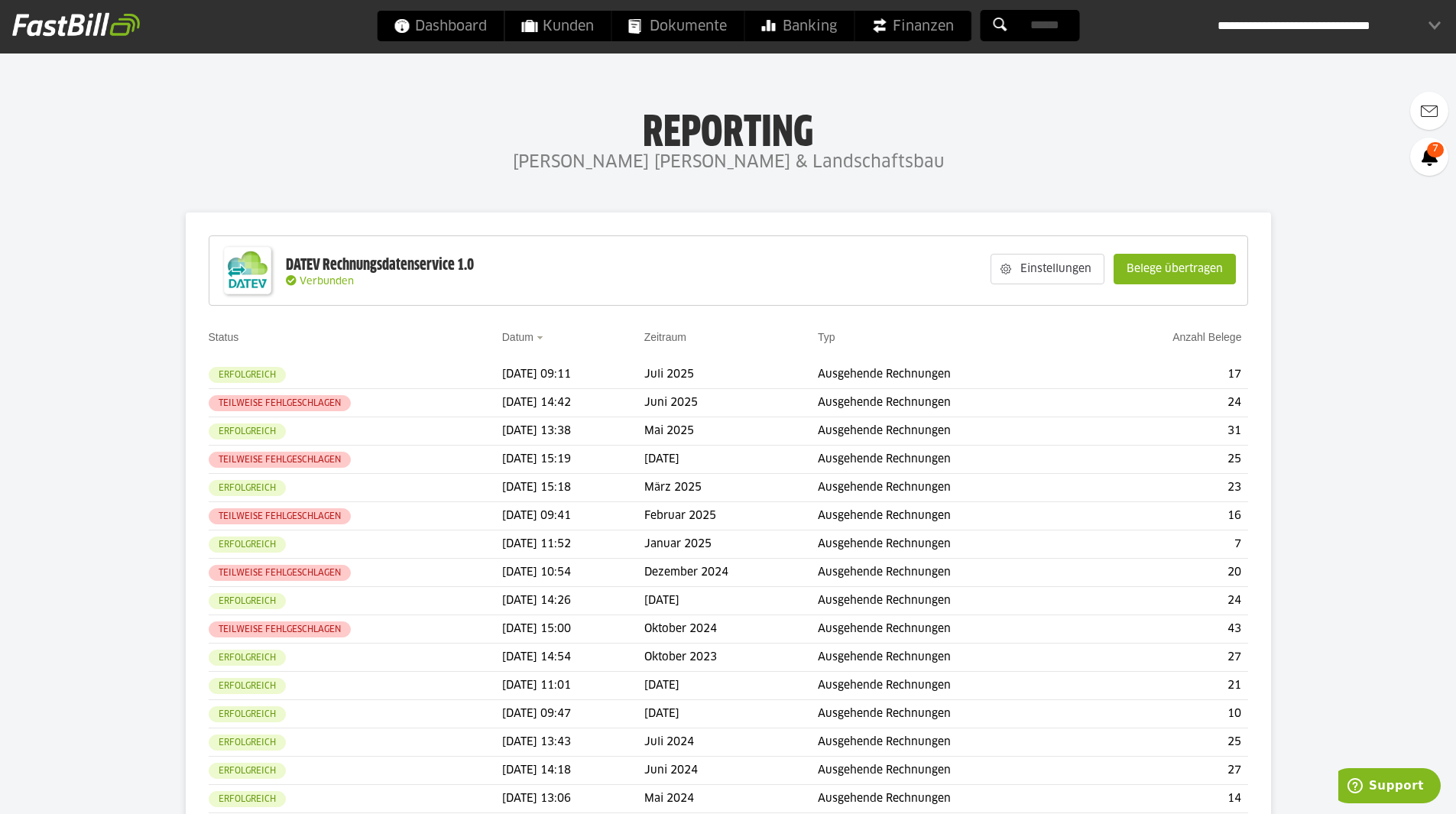
click at [1278, 20] on div "**********" at bounding box center [1329, 26] width 223 height 31
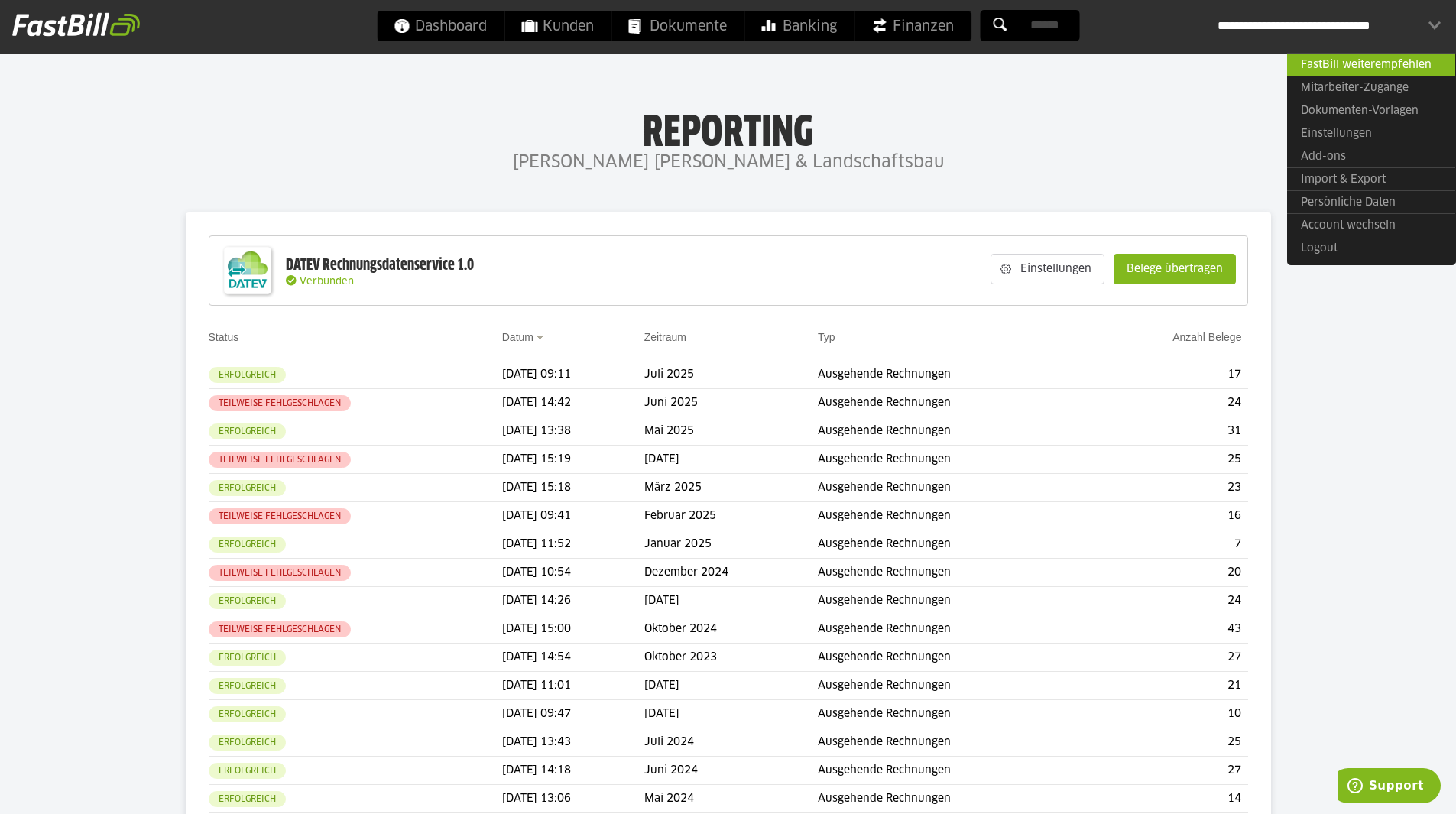
drag, startPoint x: 1332, startPoint y: 180, endPoint x: 1311, endPoint y: 179, distance: 21.0
click at [1332, 180] on link "Import & Export" at bounding box center [1371, 179] width 168 height 24
